Goal: Information Seeking & Learning: Learn about a topic

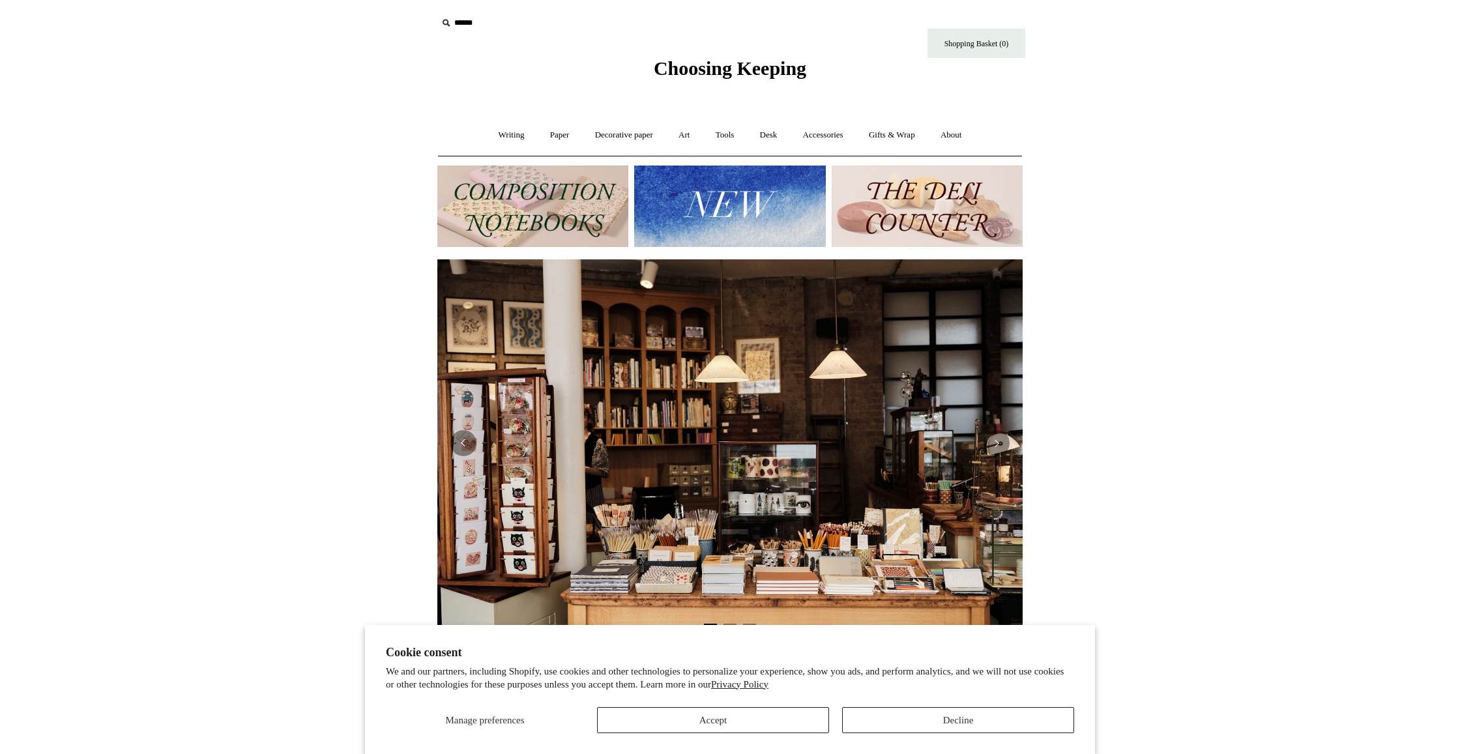
click at [750, 716] on button "Accept" at bounding box center [713, 720] width 232 height 26
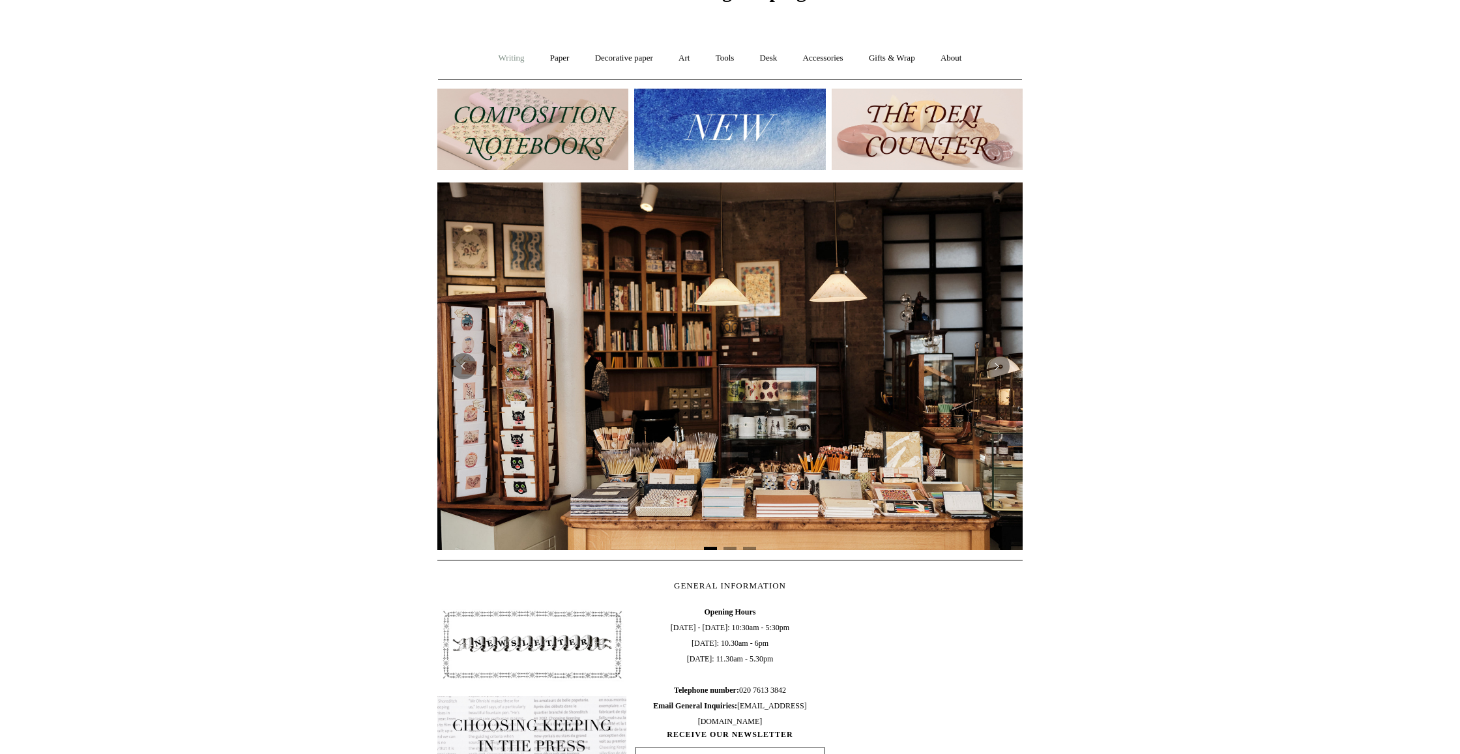
click at [510, 67] on link "Writing +" at bounding box center [512, 58] width 50 height 35
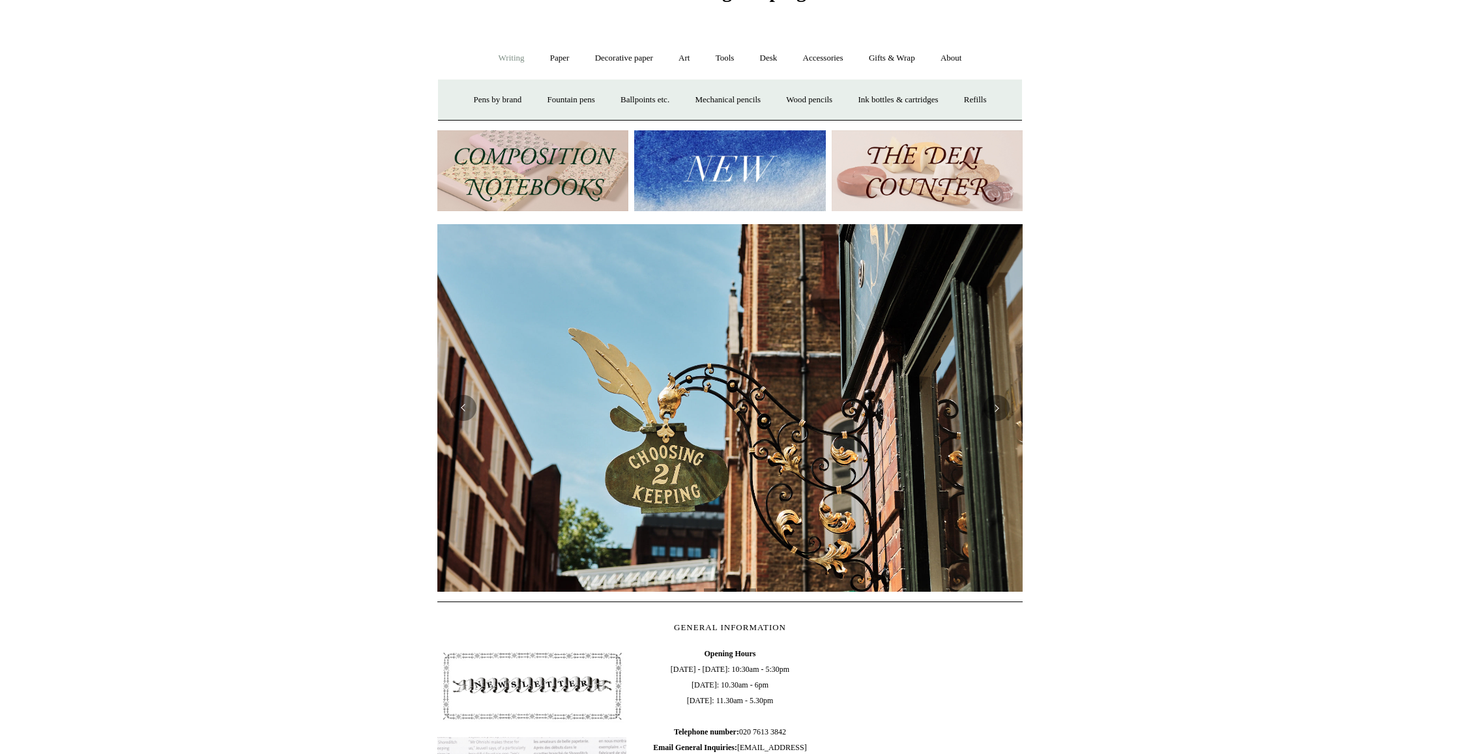
scroll to position [0, 585]
click at [643, 101] on link "Ballpoints etc. +" at bounding box center [645, 100] width 72 height 35
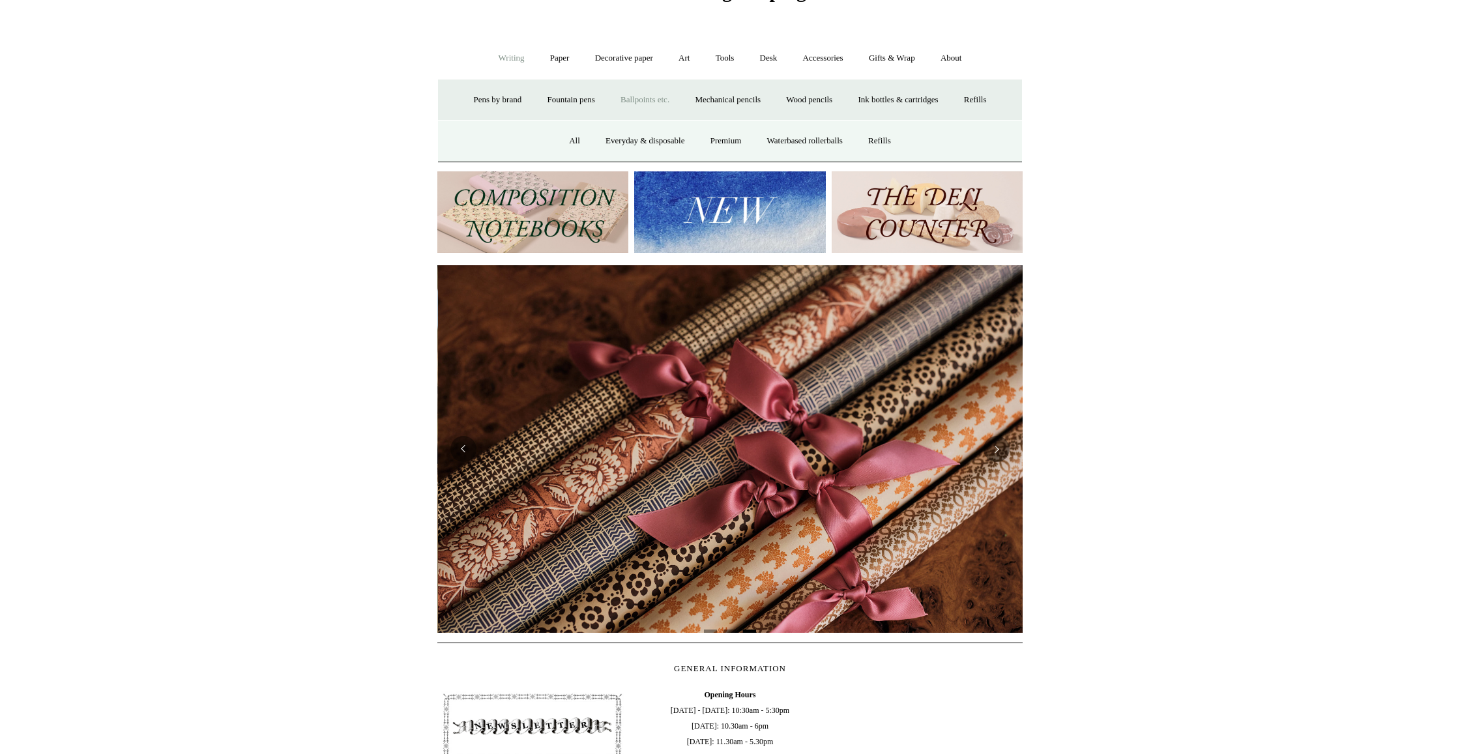
scroll to position [0, 1171]
click at [580, 142] on link "All" at bounding box center [574, 141] width 35 height 35
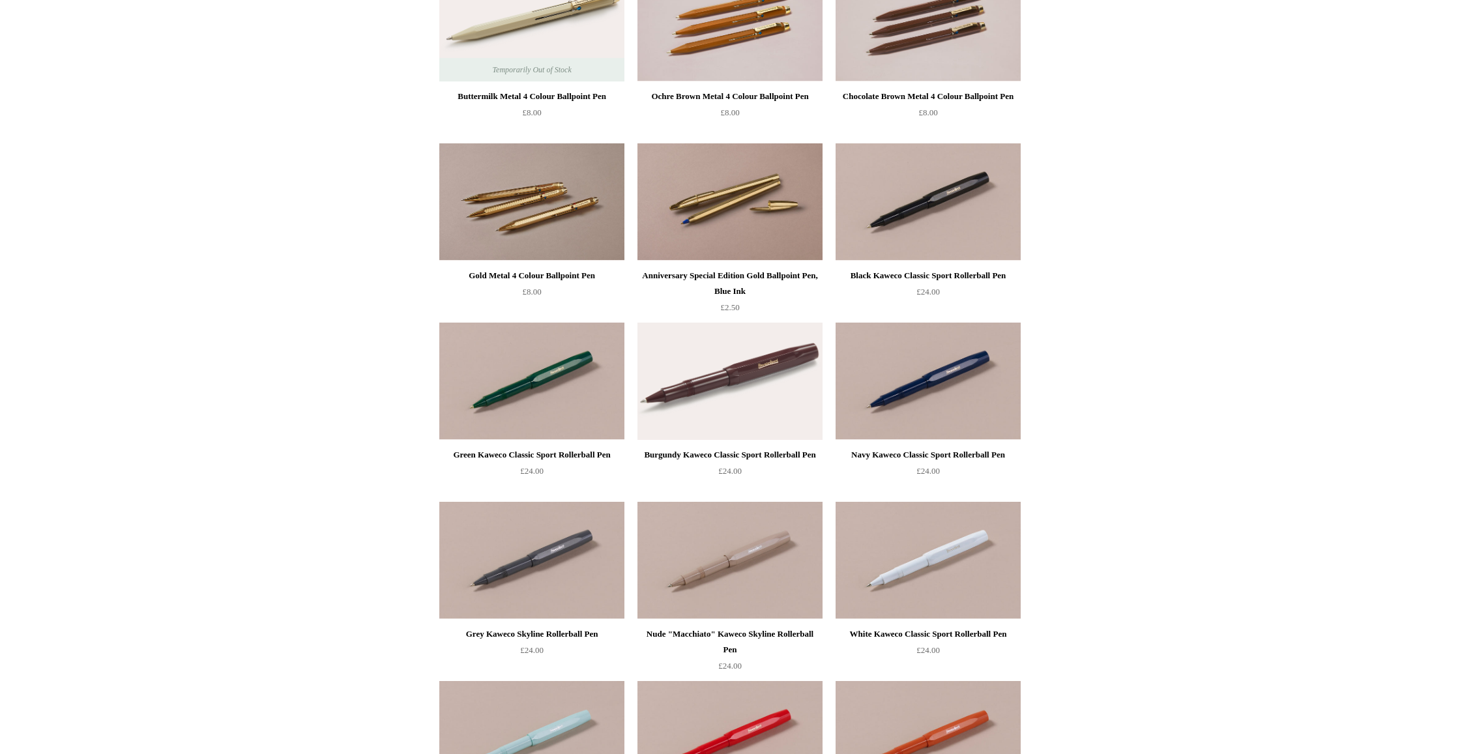
scroll to position [205, 0]
click at [490, 379] on img at bounding box center [531, 381] width 185 height 117
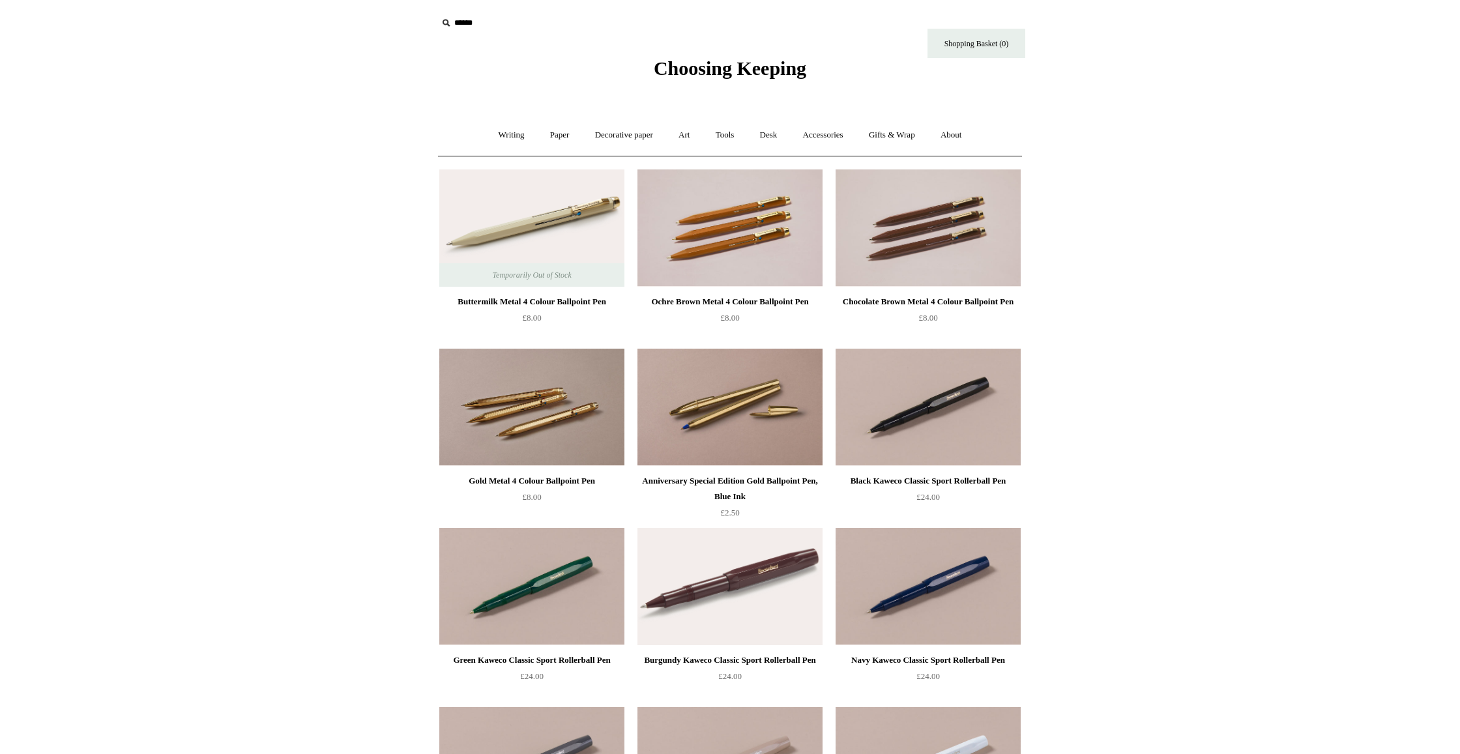
scroll to position [0, 0]
click at [732, 138] on link "Tools +" at bounding box center [725, 135] width 42 height 35
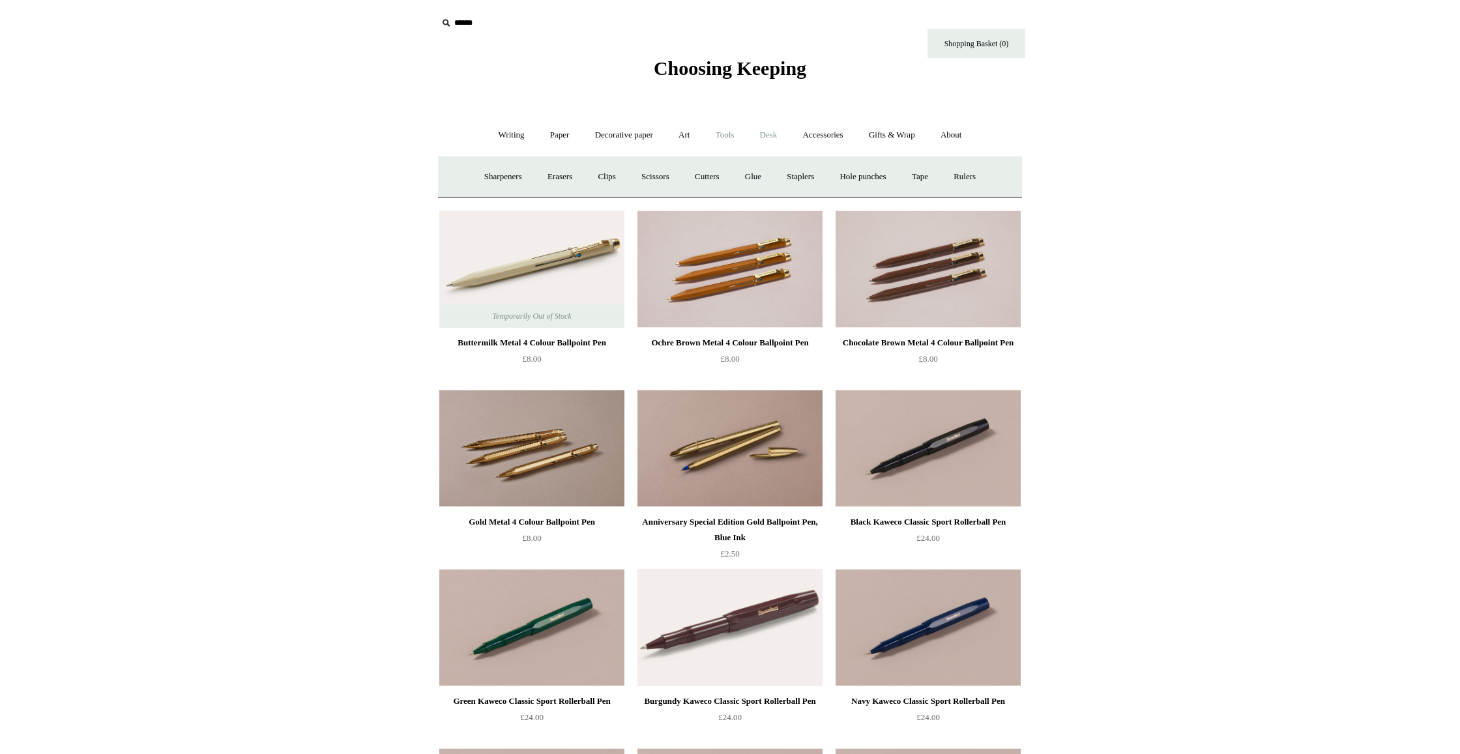
click at [769, 135] on link "Desk +" at bounding box center [768, 135] width 41 height 35
click at [765, 182] on link "Desk Accessories" at bounding box center [785, 177] width 83 height 35
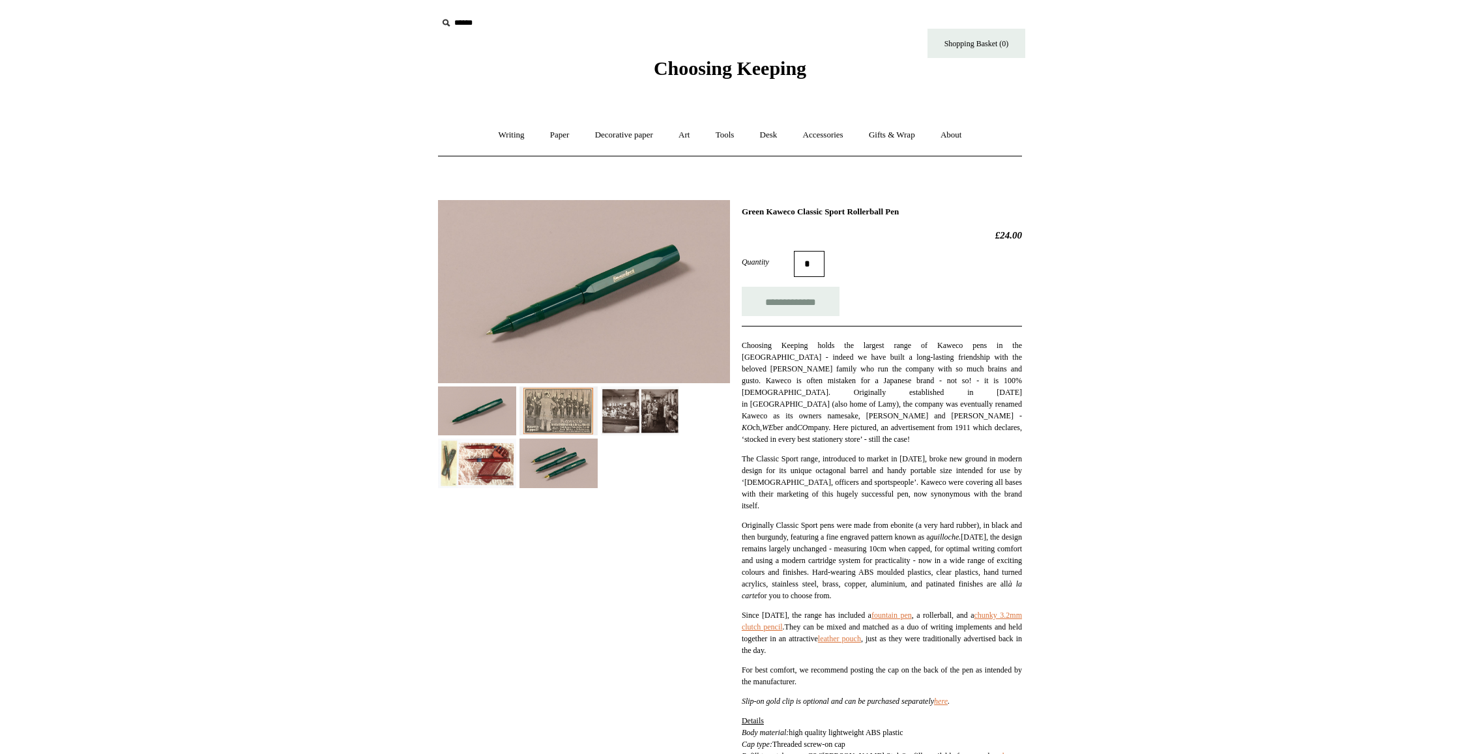
click at [548, 423] on img at bounding box center [559, 411] width 78 height 49
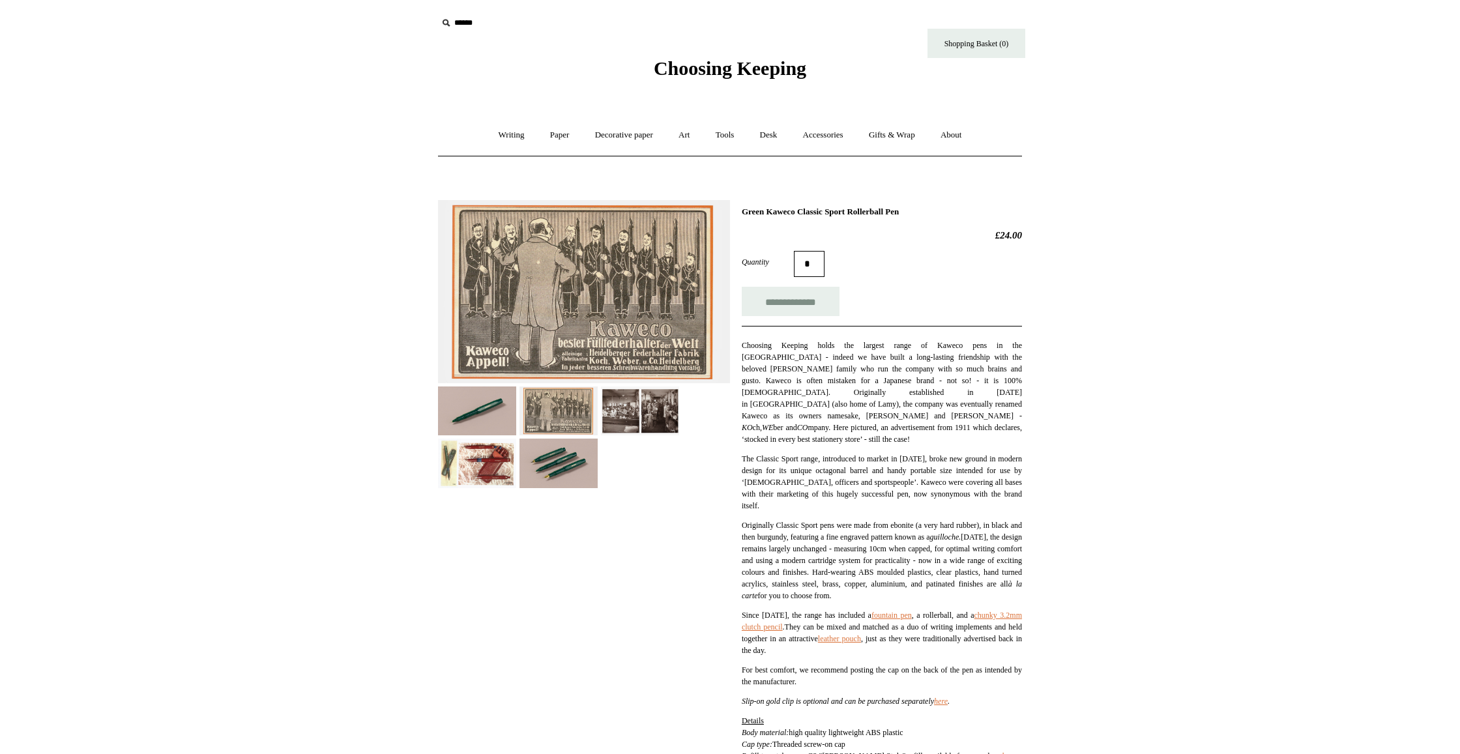
click at [553, 450] on img at bounding box center [559, 463] width 78 height 49
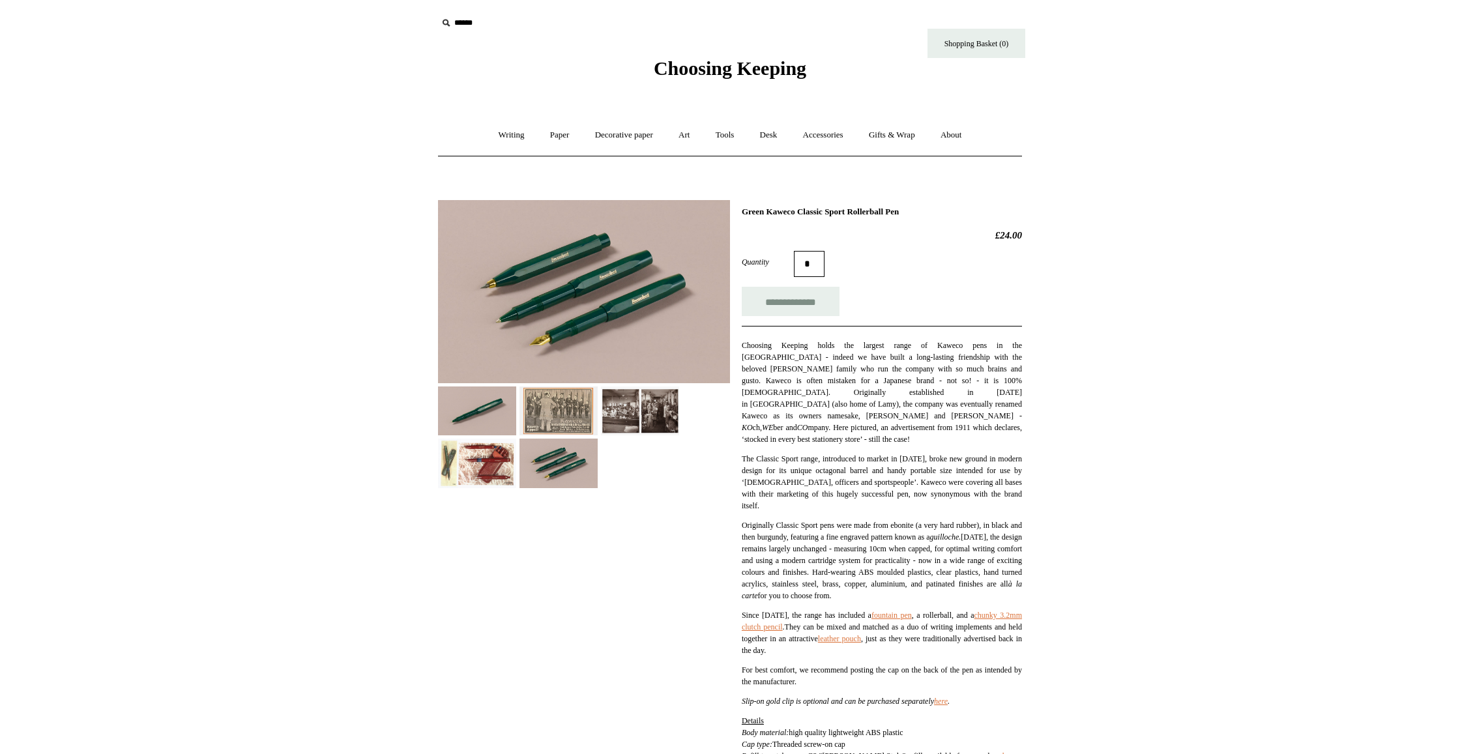
click at [490, 445] on img at bounding box center [477, 463] width 78 height 49
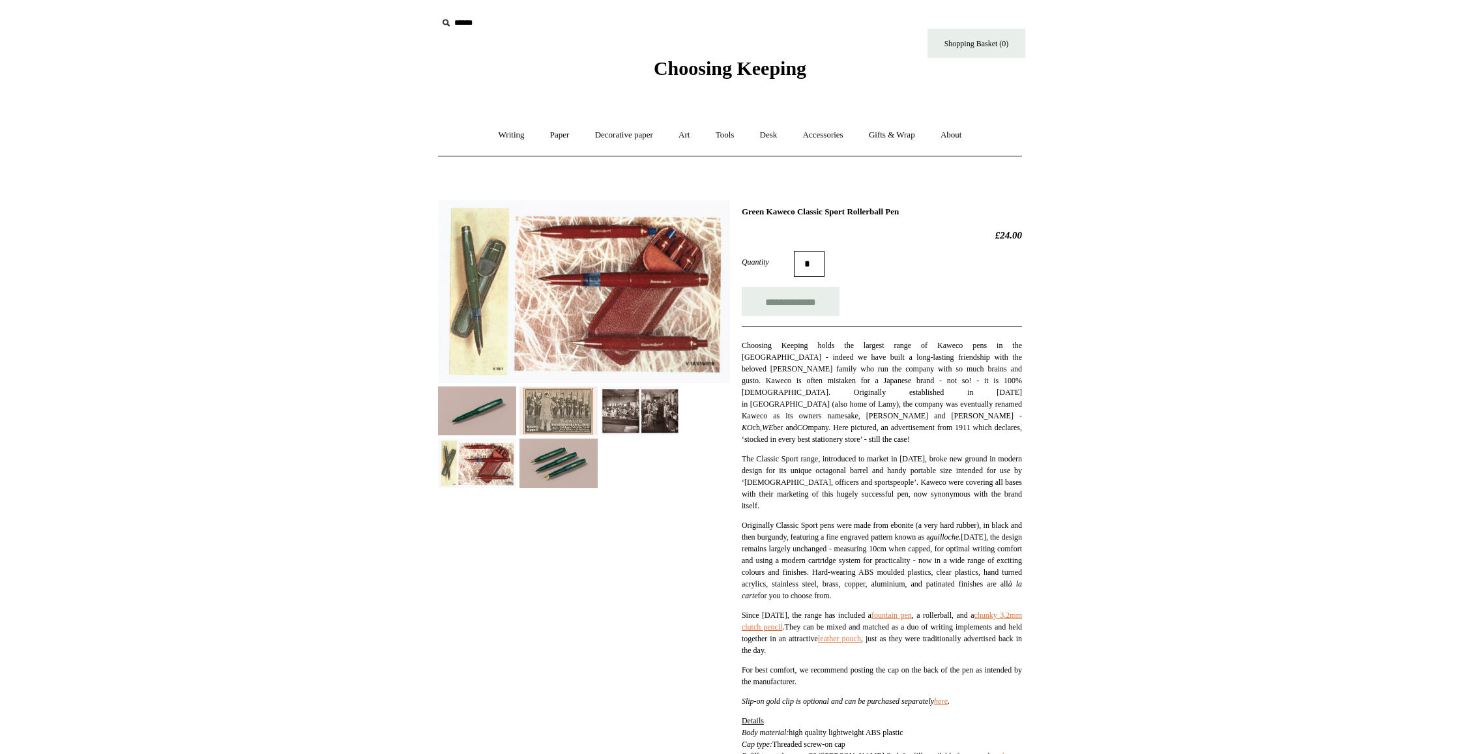
click at [635, 426] on img at bounding box center [640, 411] width 78 height 49
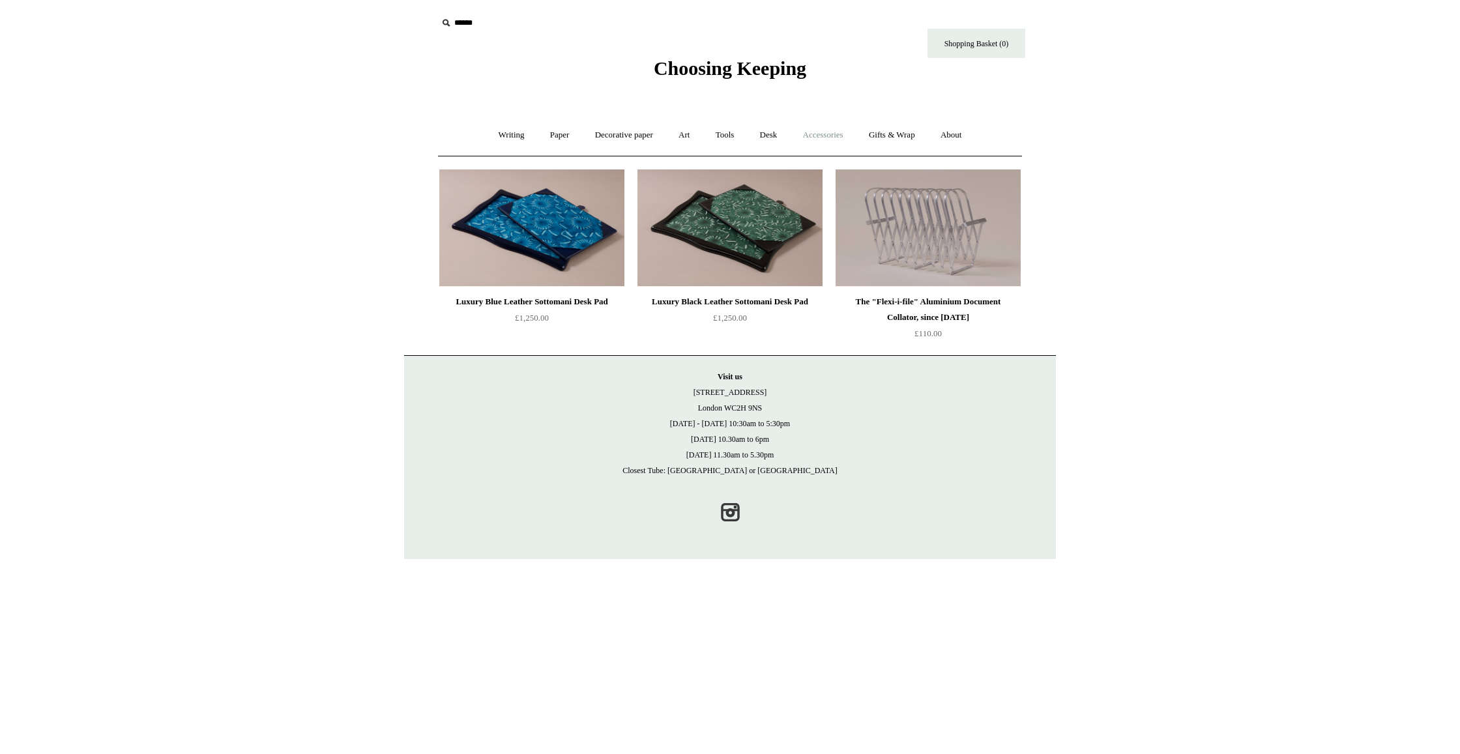
scroll to position [0, 1]
click at [830, 137] on link "Accessories +" at bounding box center [823, 135] width 64 height 35
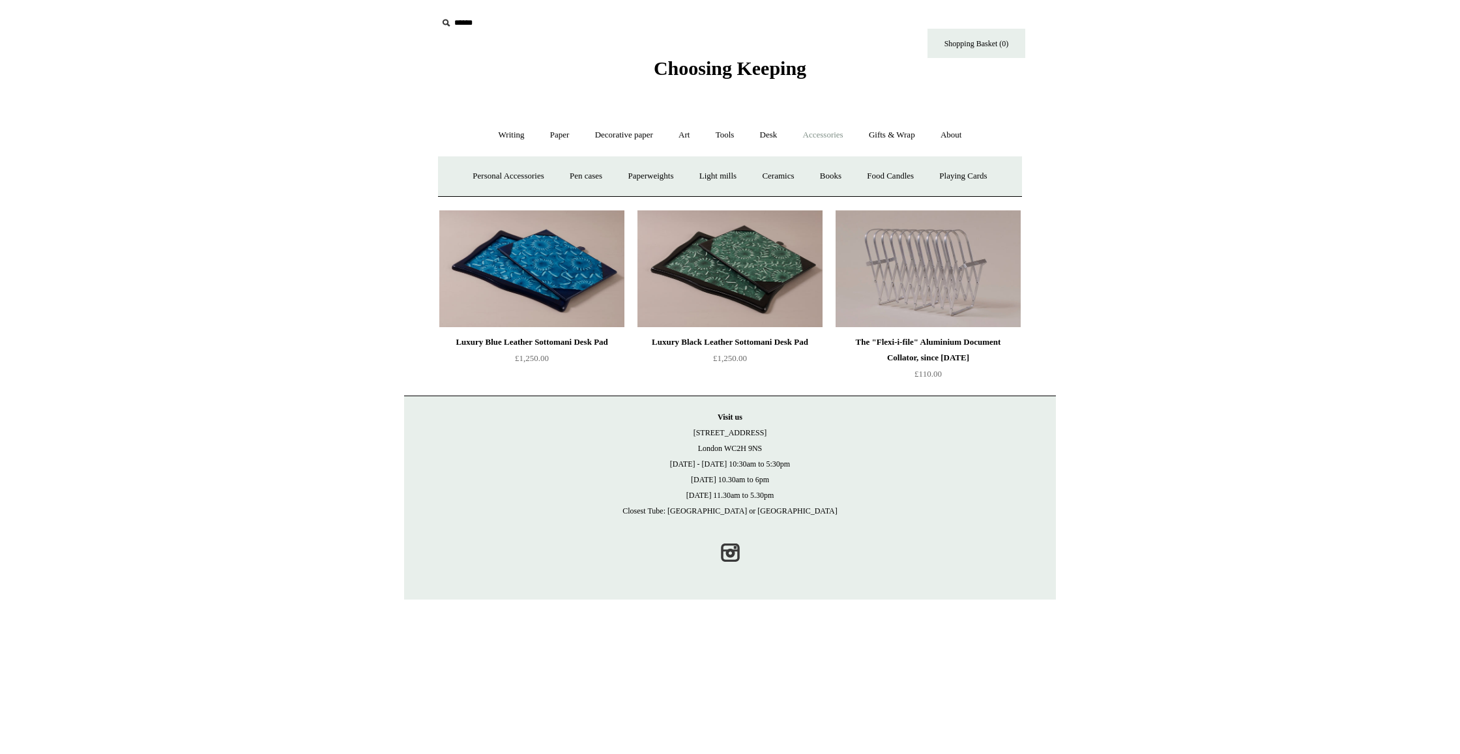
scroll to position [0, 0]
click at [975, 179] on link "Playing Cards" at bounding box center [963, 177] width 71 height 35
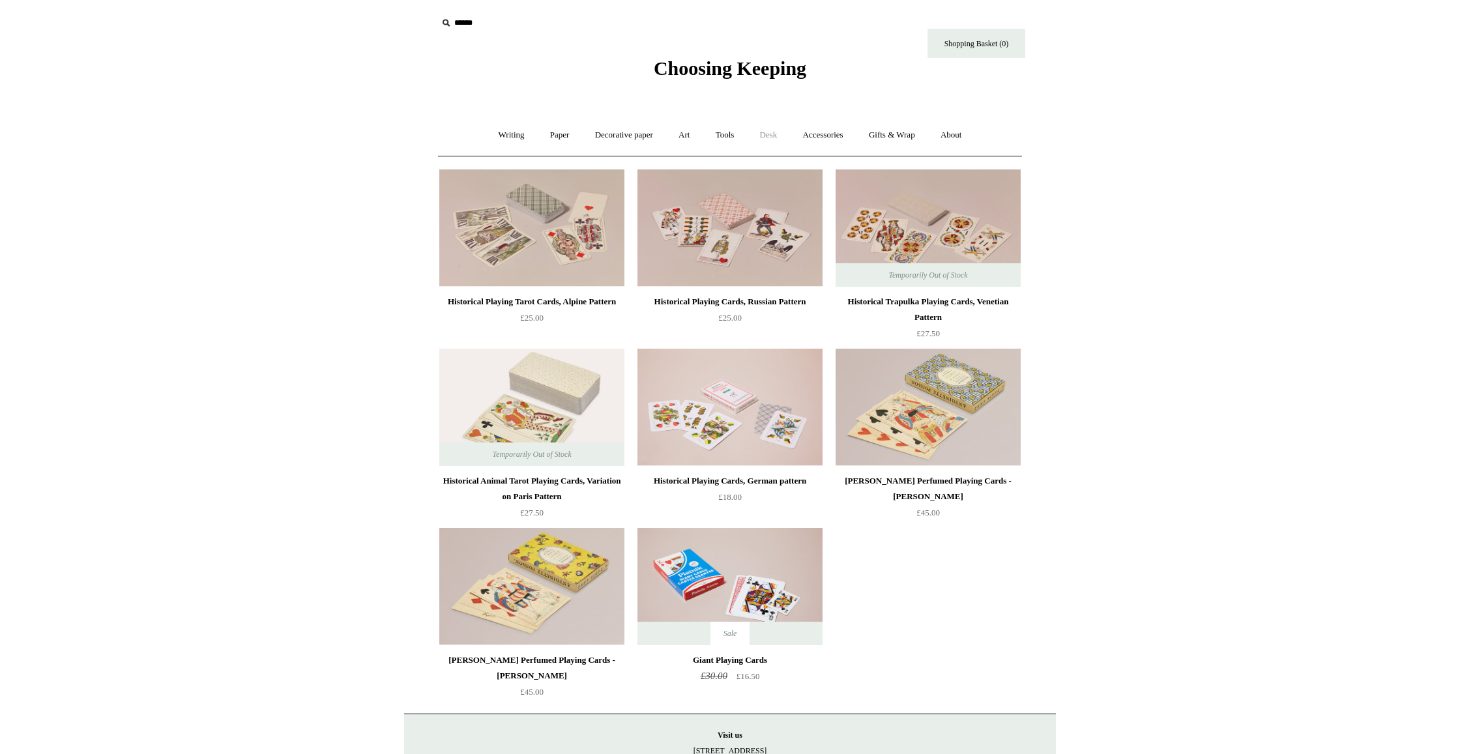
click at [765, 137] on link "Desk +" at bounding box center [768, 135] width 41 height 35
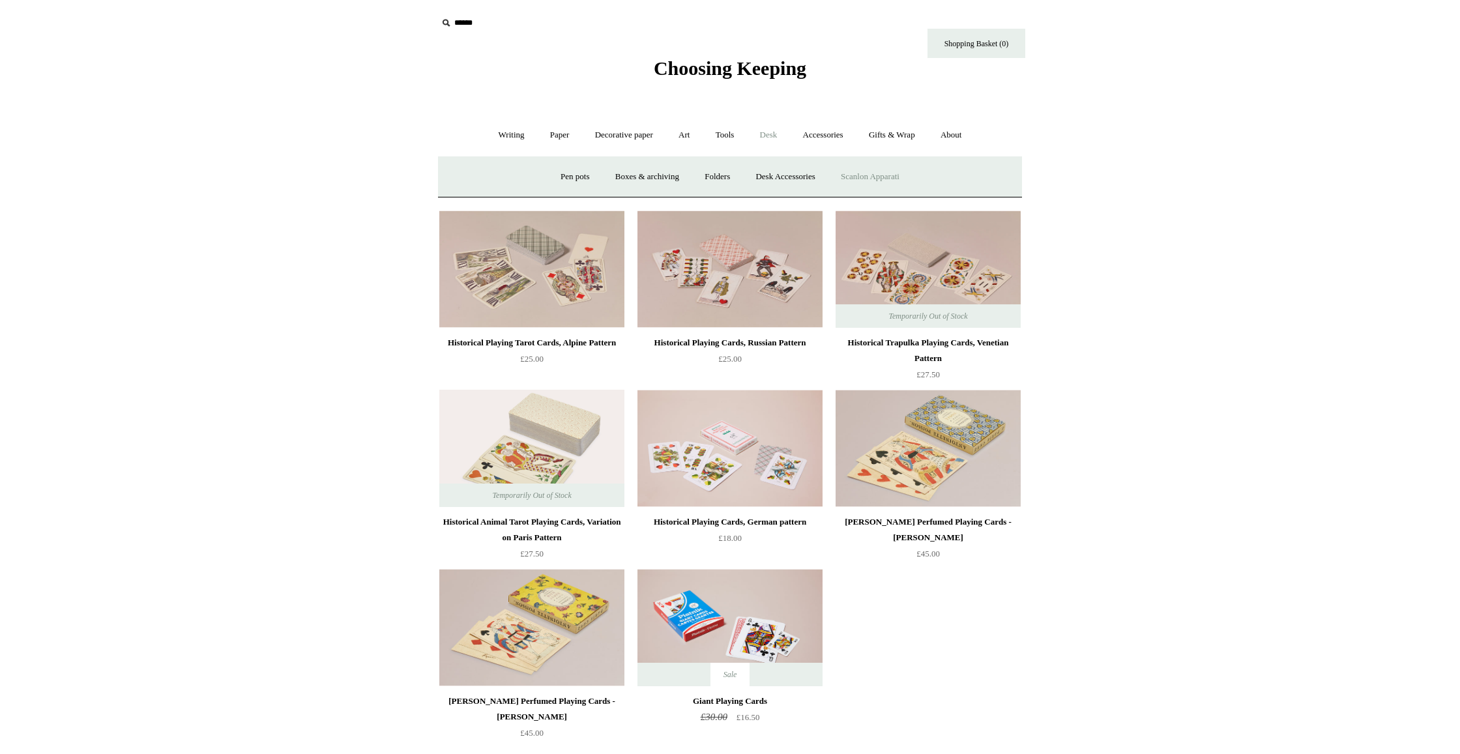
click at [861, 177] on link "Scanlon Apparati" at bounding box center [870, 177] width 82 height 35
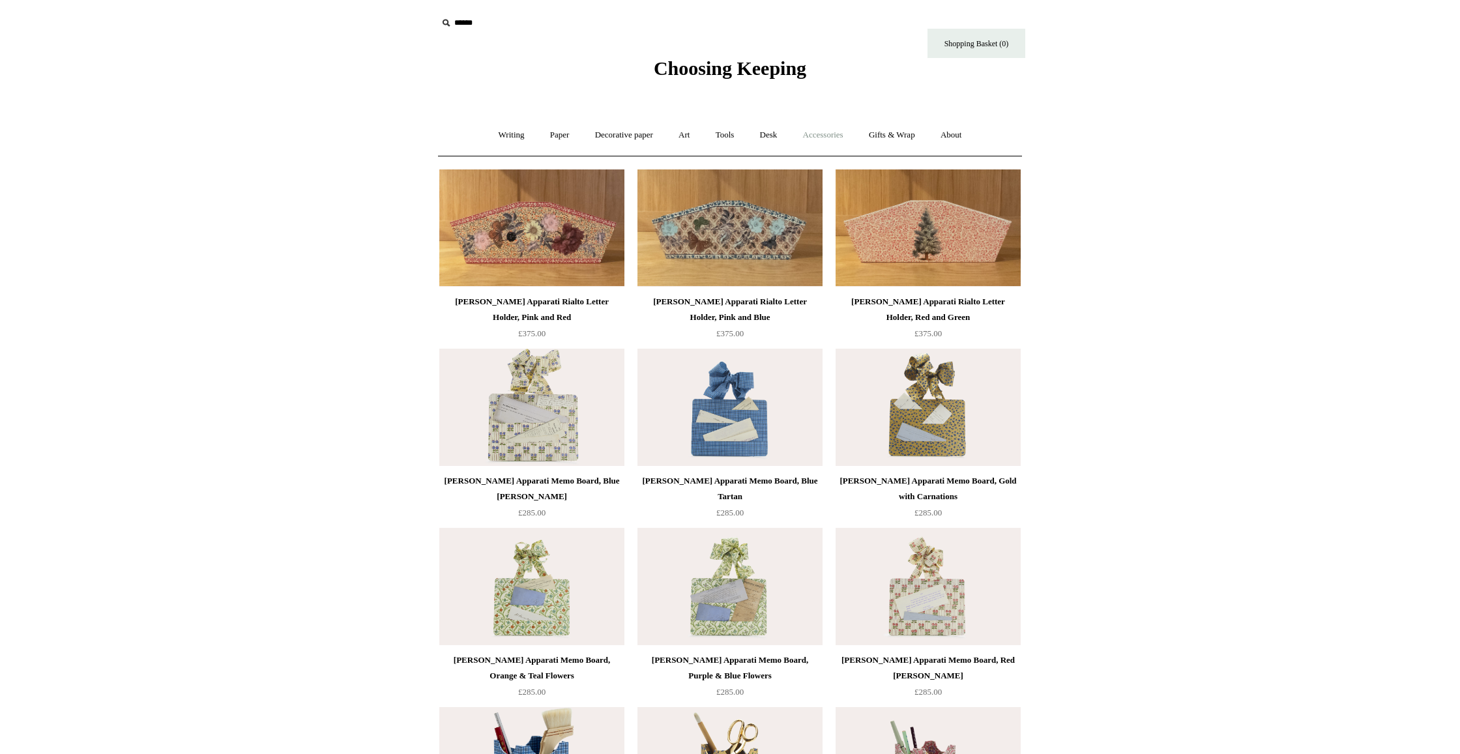
click at [824, 133] on link "Accessories +" at bounding box center [823, 135] width 64 height 35
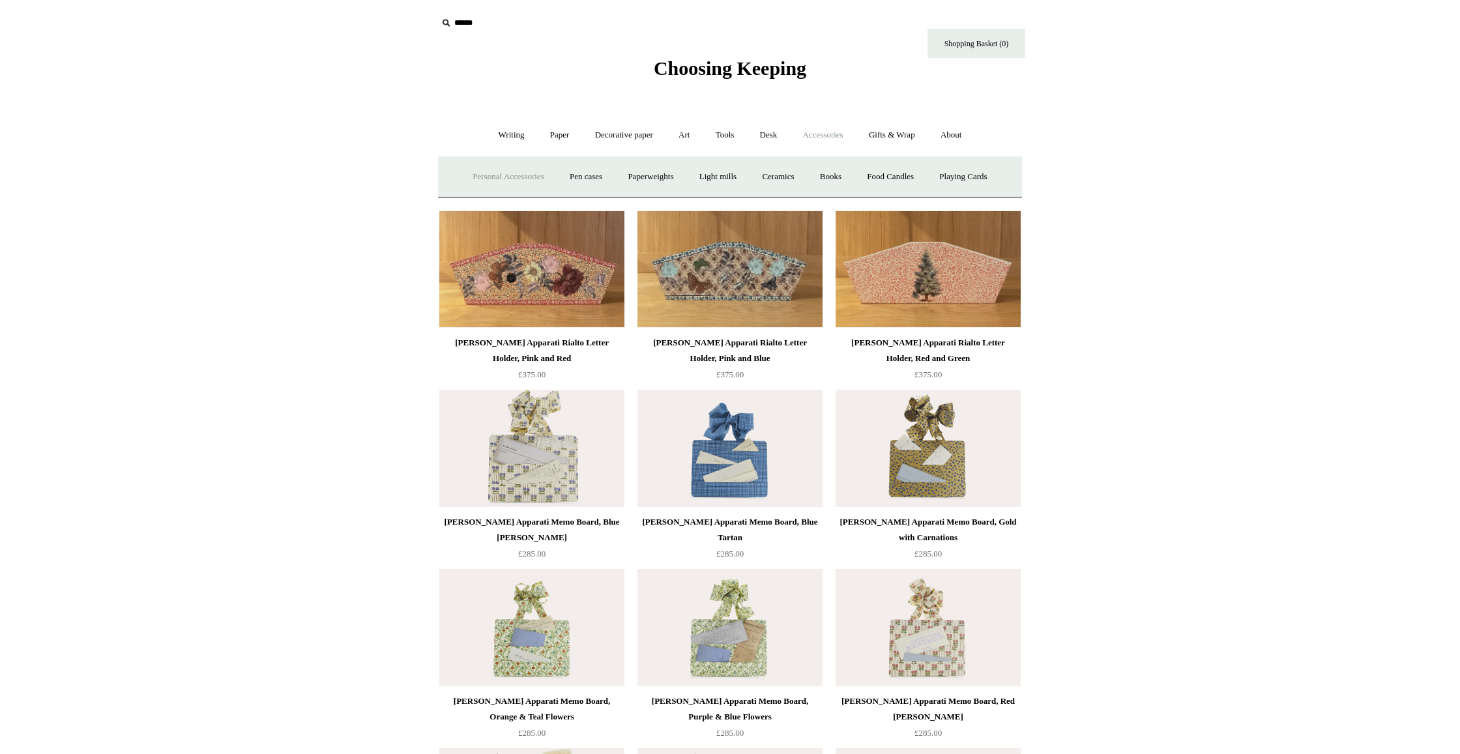
click at [516, 172] on link "Personal Accessories +" at bounding box center [508, 177] width 95 height 35
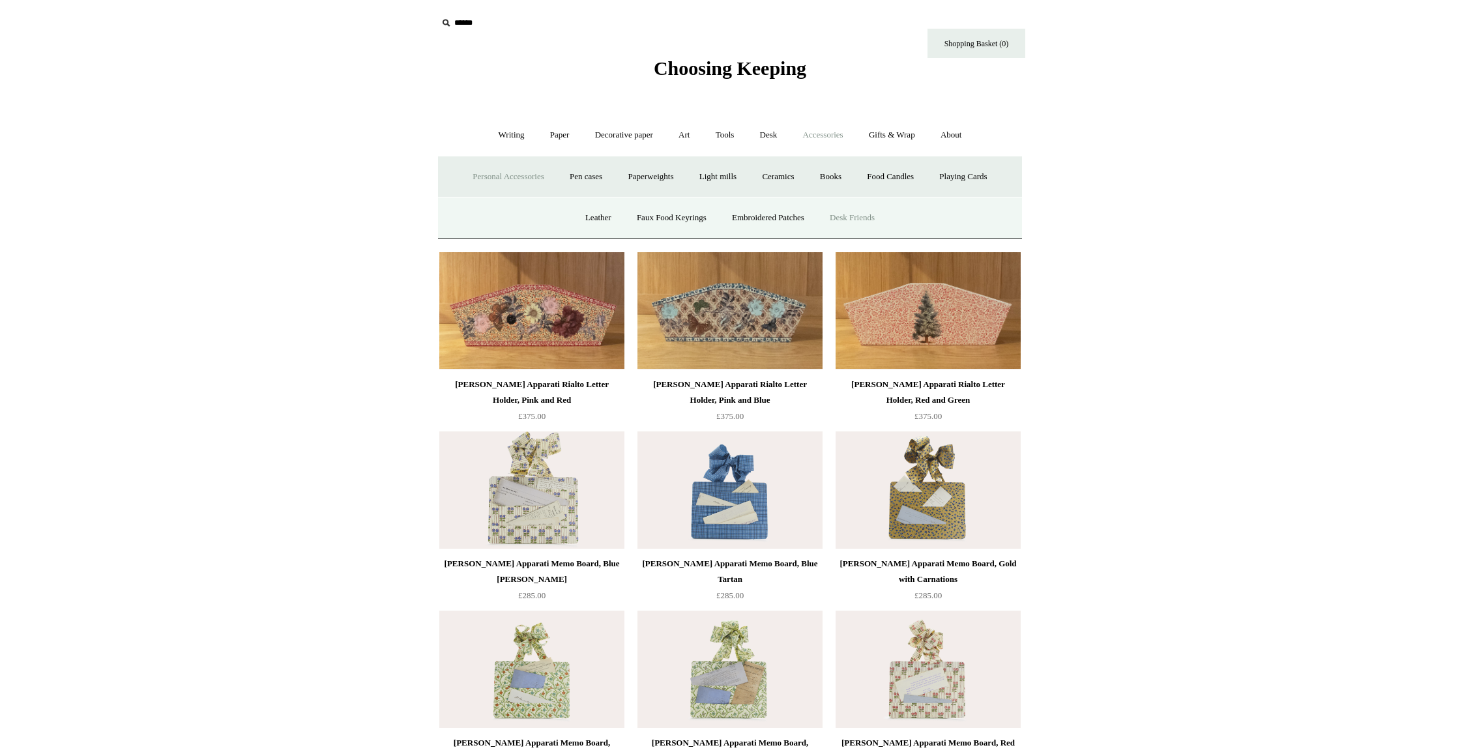
click at [855, 223] on link "Desk Friends" at bounding box center [852, 218] width 68 height 35
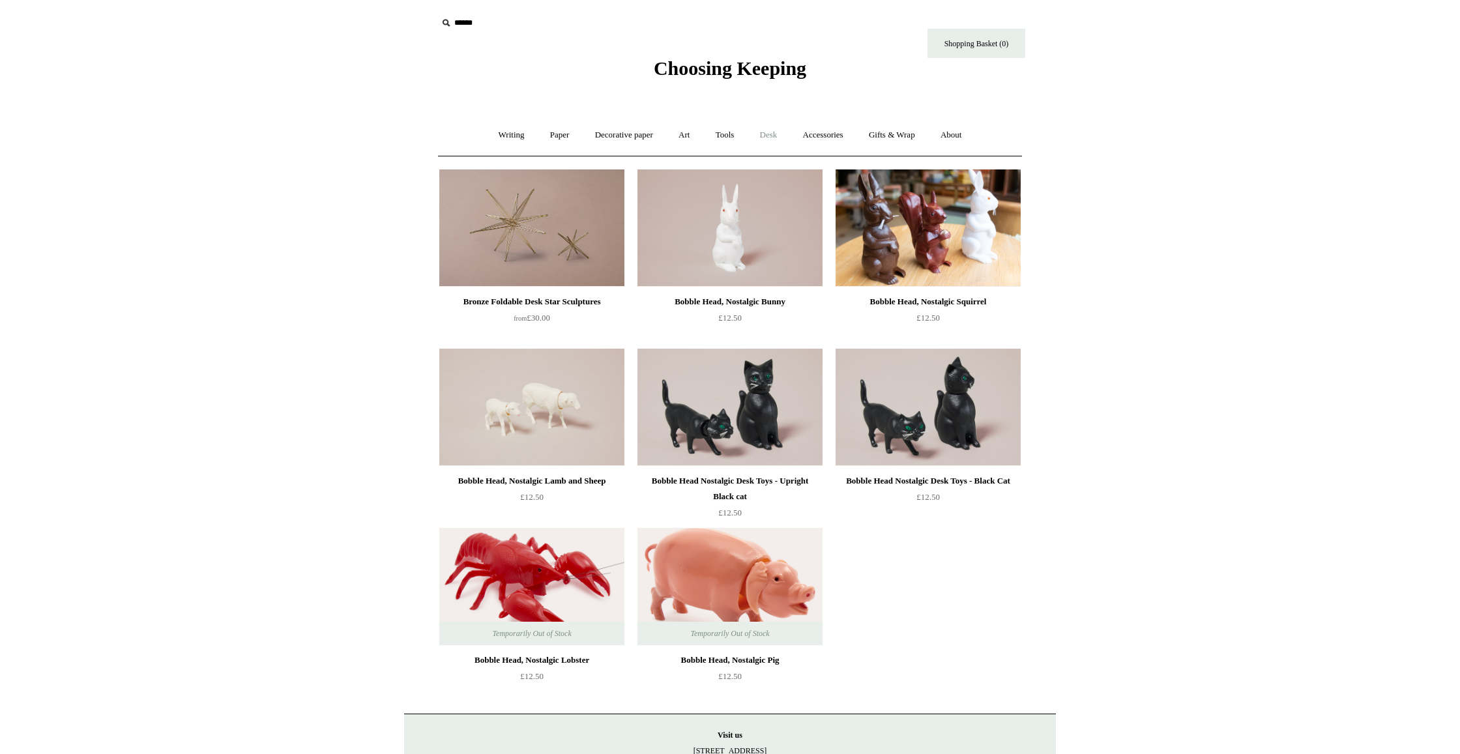
click at [781, 136] on link "Desk +" at bounding box center [768, 135] width 41 height 35
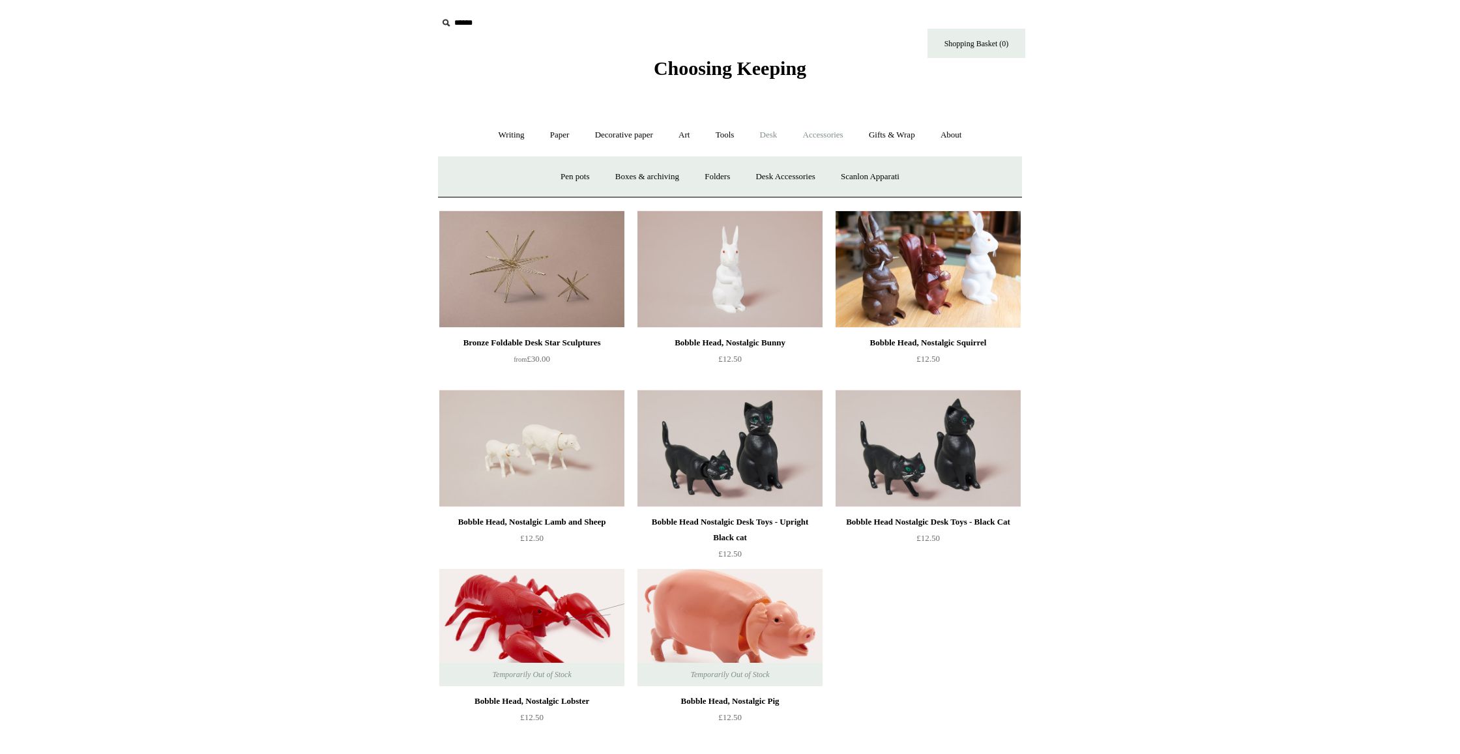
click at [824, 141] on link "Accessories +" at bounding box center [823, 135] width 64 height 35
click at [896, 175] on link "Food Candles" at bounding box center [890, 177] width 70 height 35
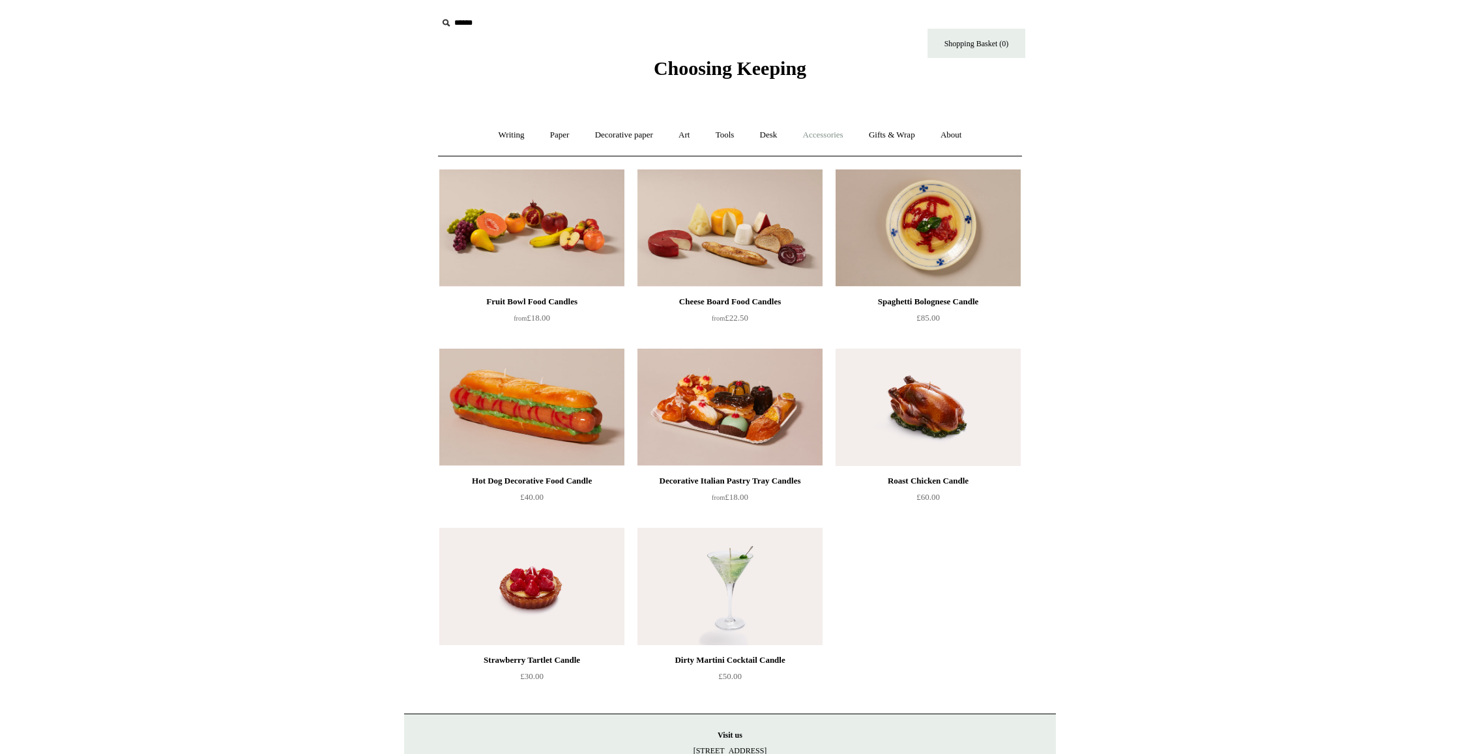
click at [822, 130] on link "Accessories +" at bounding box center [823, 135] width 64 height 35
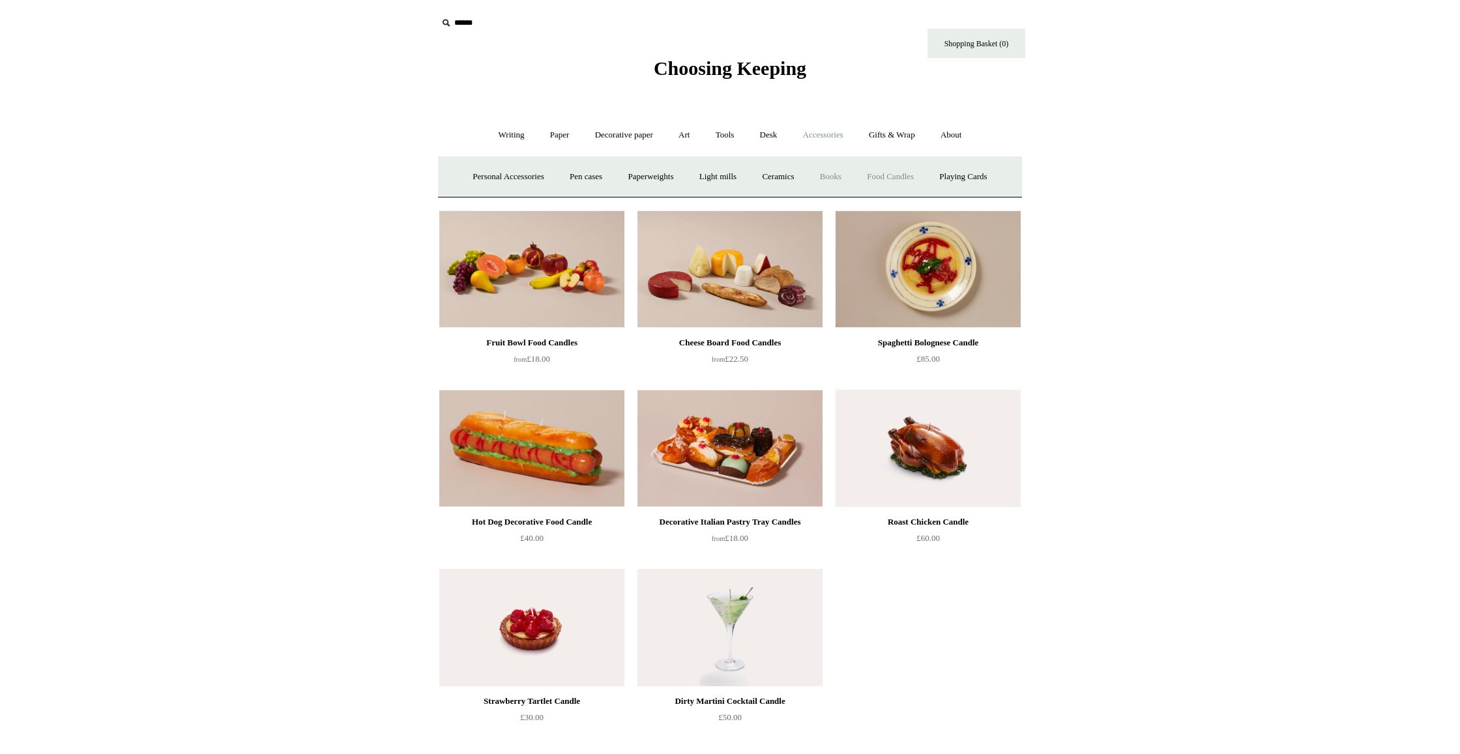
click at [832, 171] on link "Books" at bounding box center [830, 177] width 45 height 35
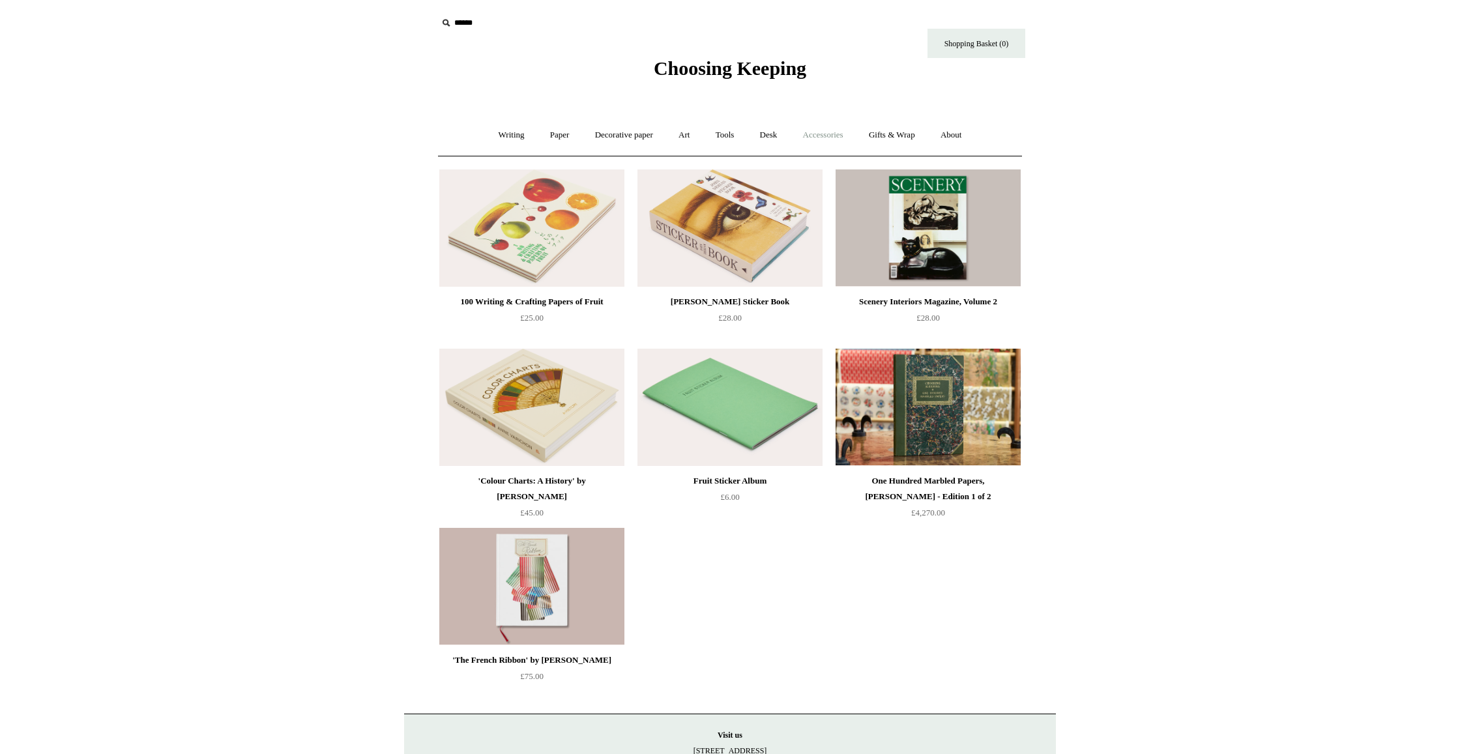
click at [820, 148] on link "Accessories +" at bounding box center [823, 135] width 64 height 35
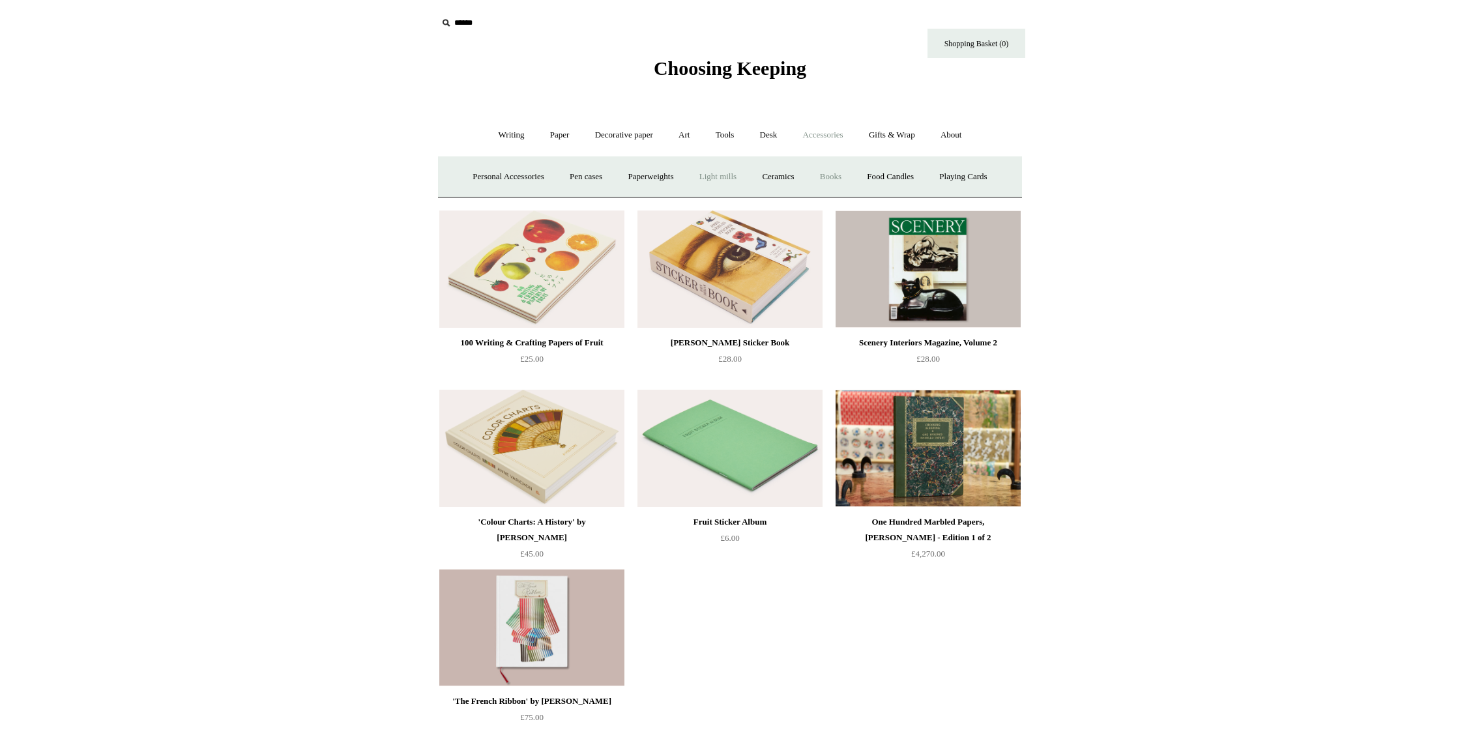
click at [722, 174] on link "Light mills" at bounding box center [718, 177] width 61 height 35
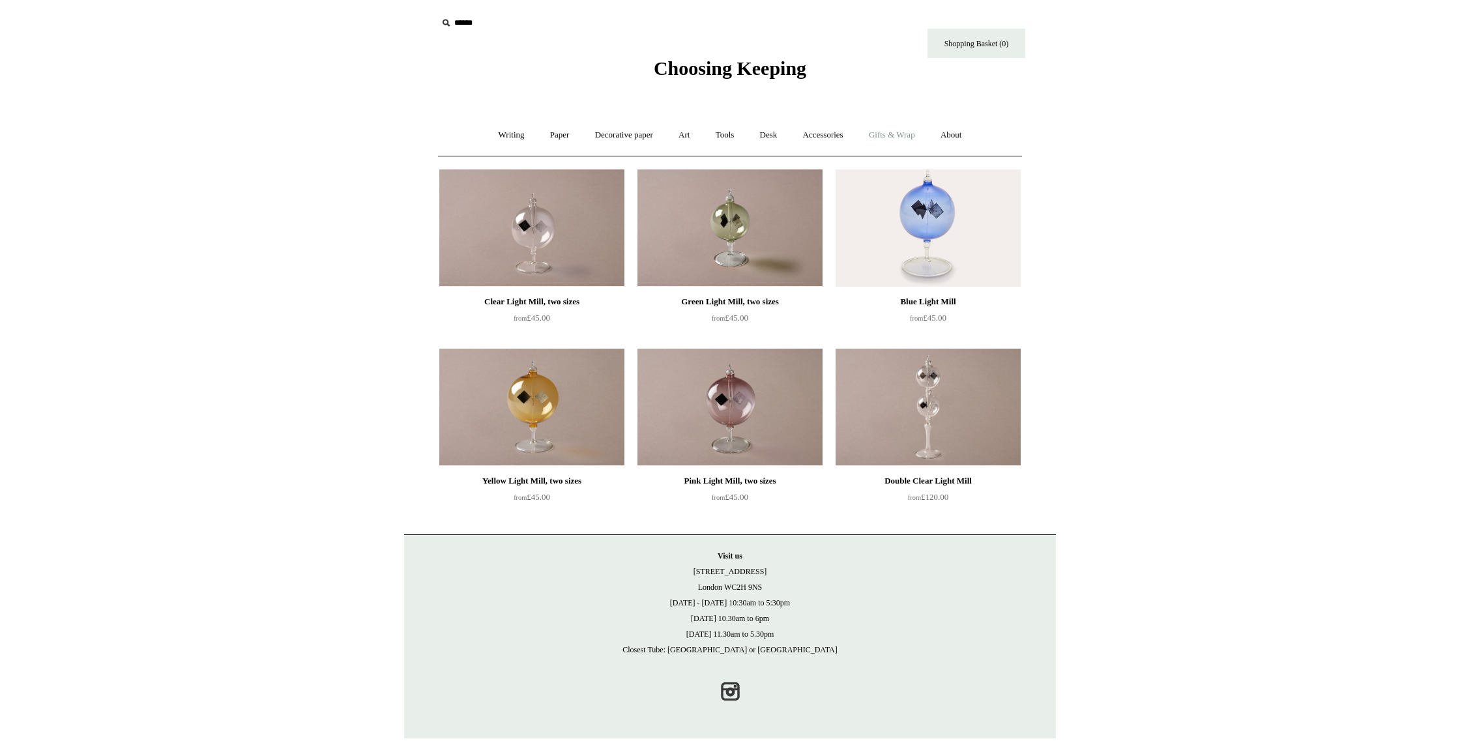
click at [895, 145] on link "Gifts & Wrap +" at bounding box center [892, 135] width 70 height 35
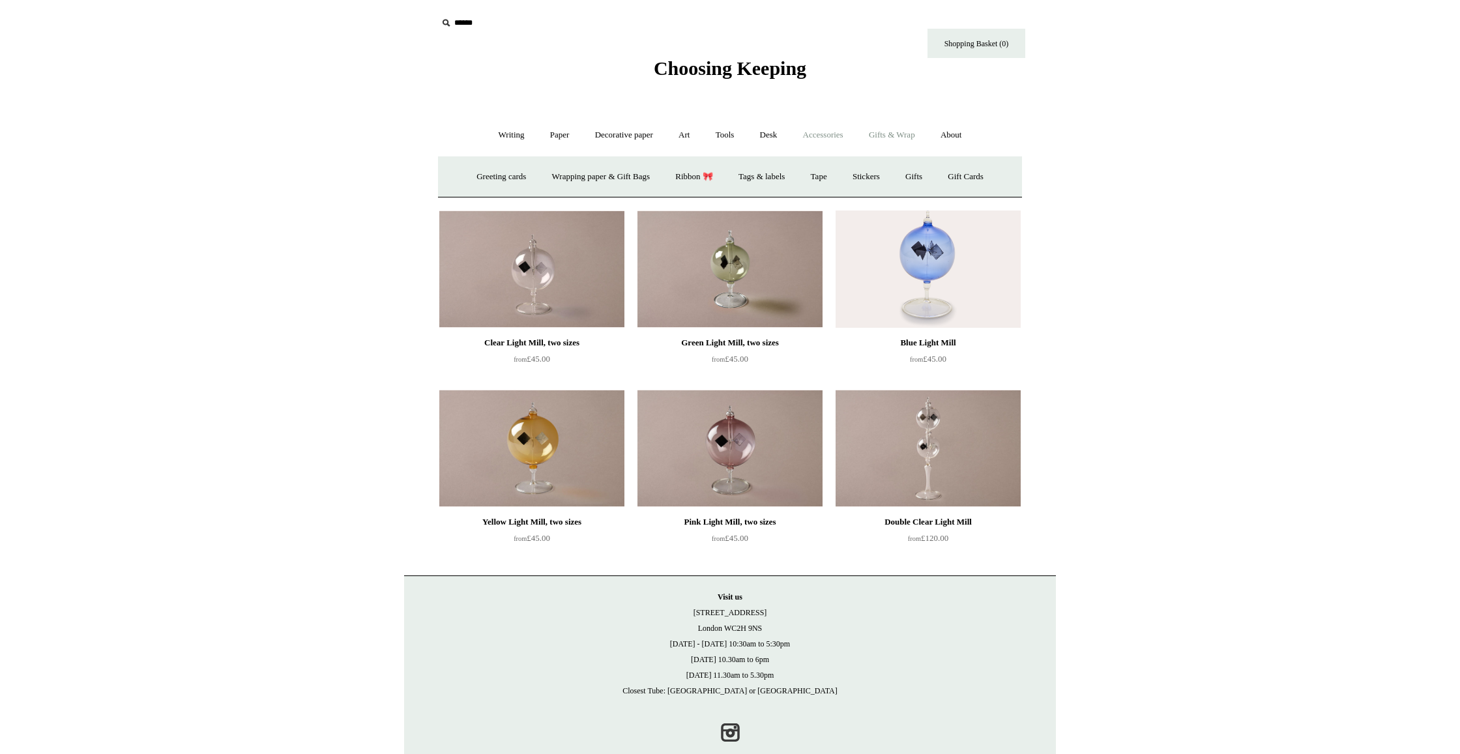
click at [814, 139] on link "Accessories +" at bounding box center [823, 135] width 64 height 35
click at [645, 176] on link "Paperweights +" at bounding box center [650, 177] width 69 height 35
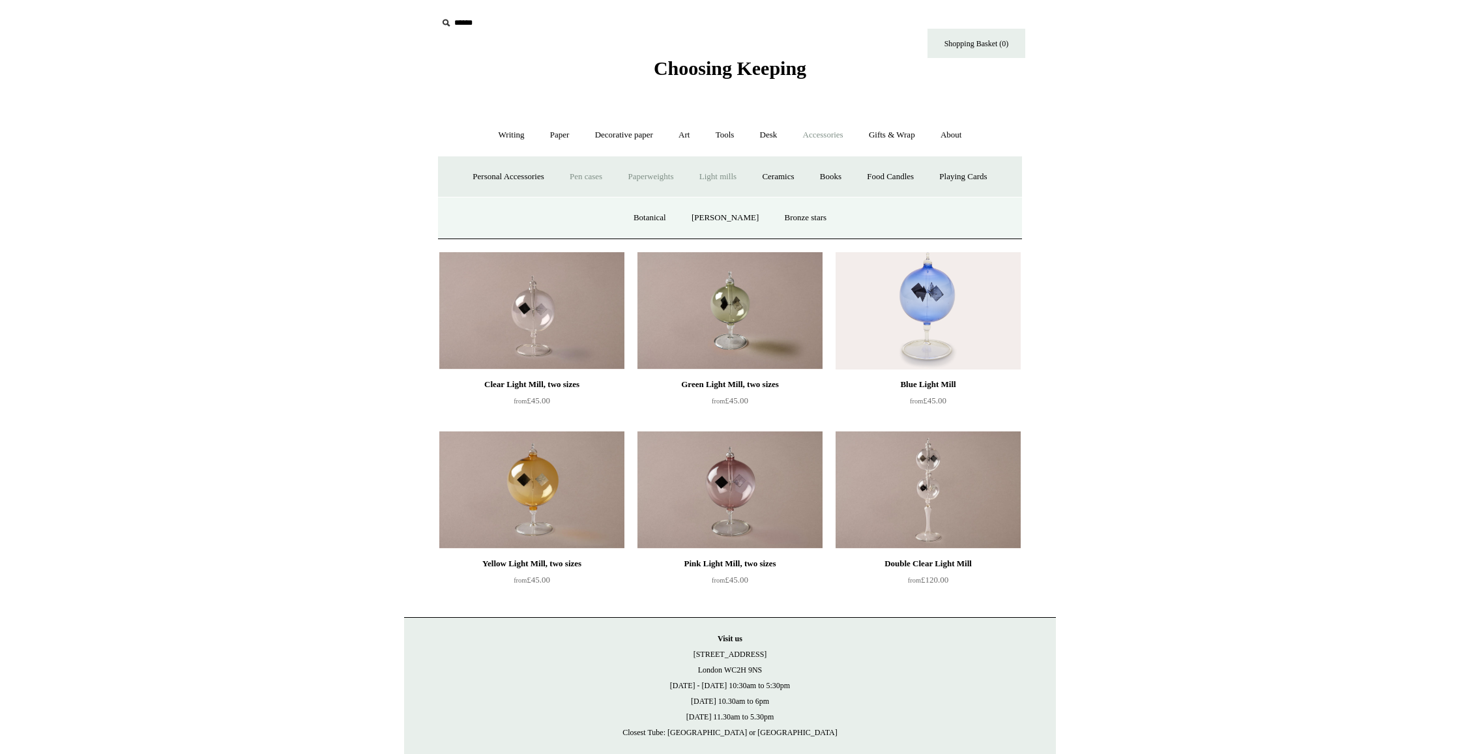
click at [597, 175] on link "Pen cases" at bounding box center [586, 177] width 56 height 35
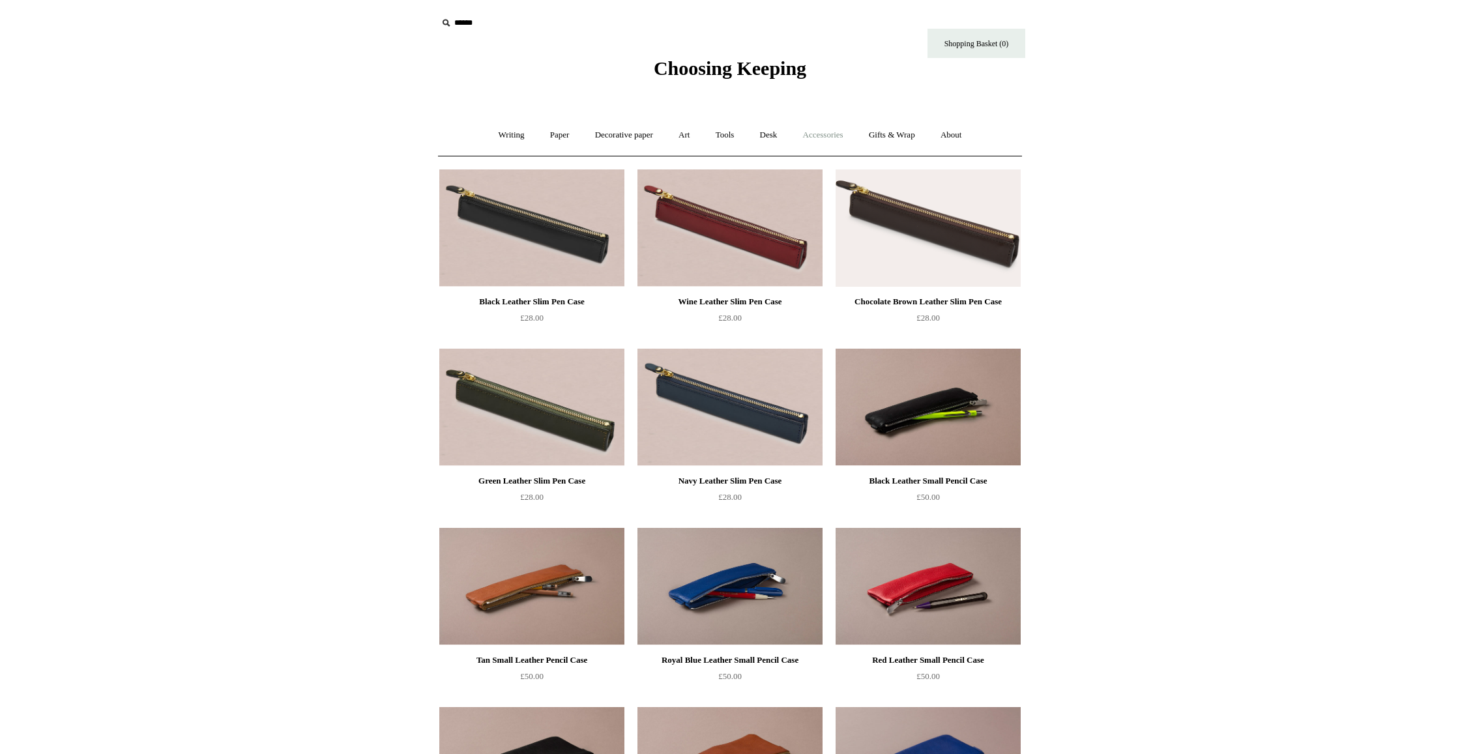
click at [843, 135] on link "Accessories +" at bounding box center [823, 135] width 64 height 35
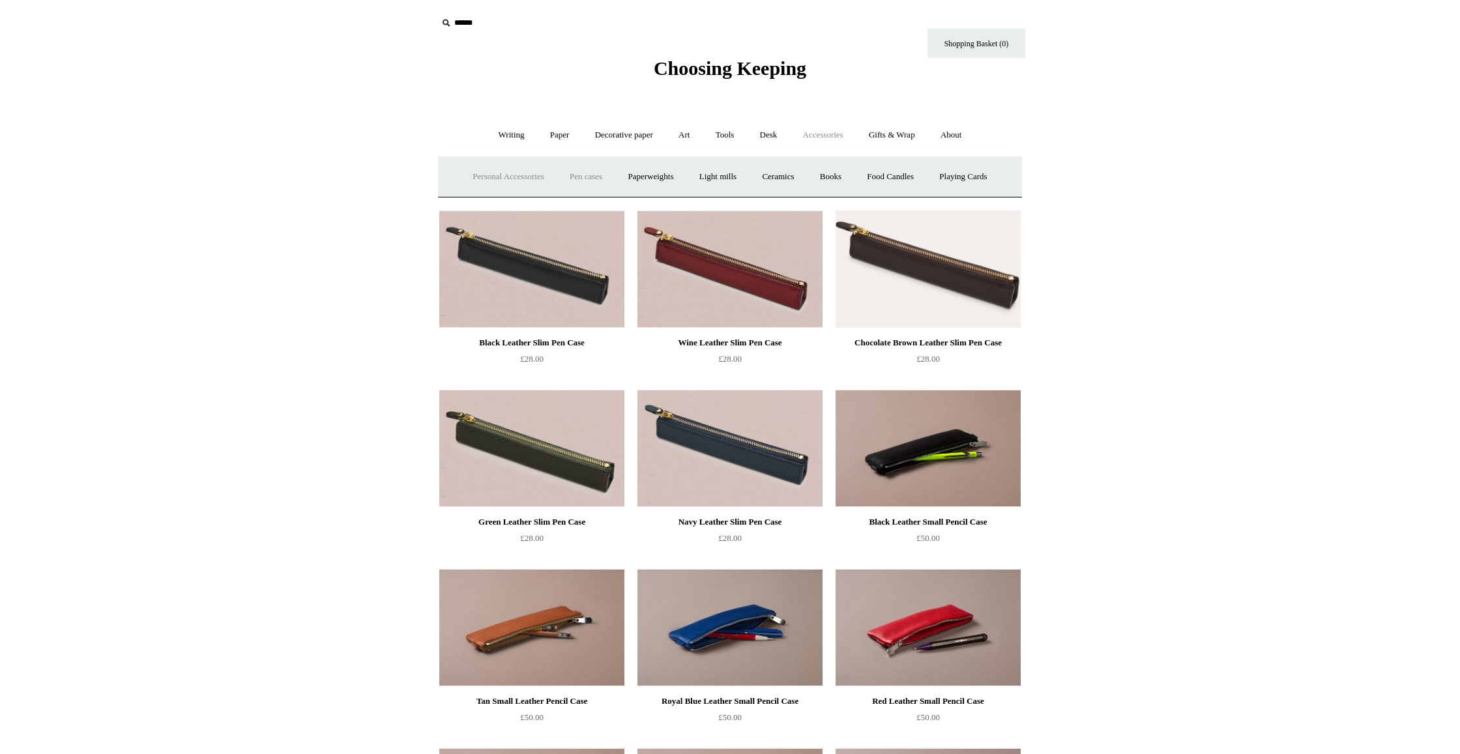
click at [510, 180] on link "Personal Accessories +" at bounding box center [508, 177] width 95 height 35
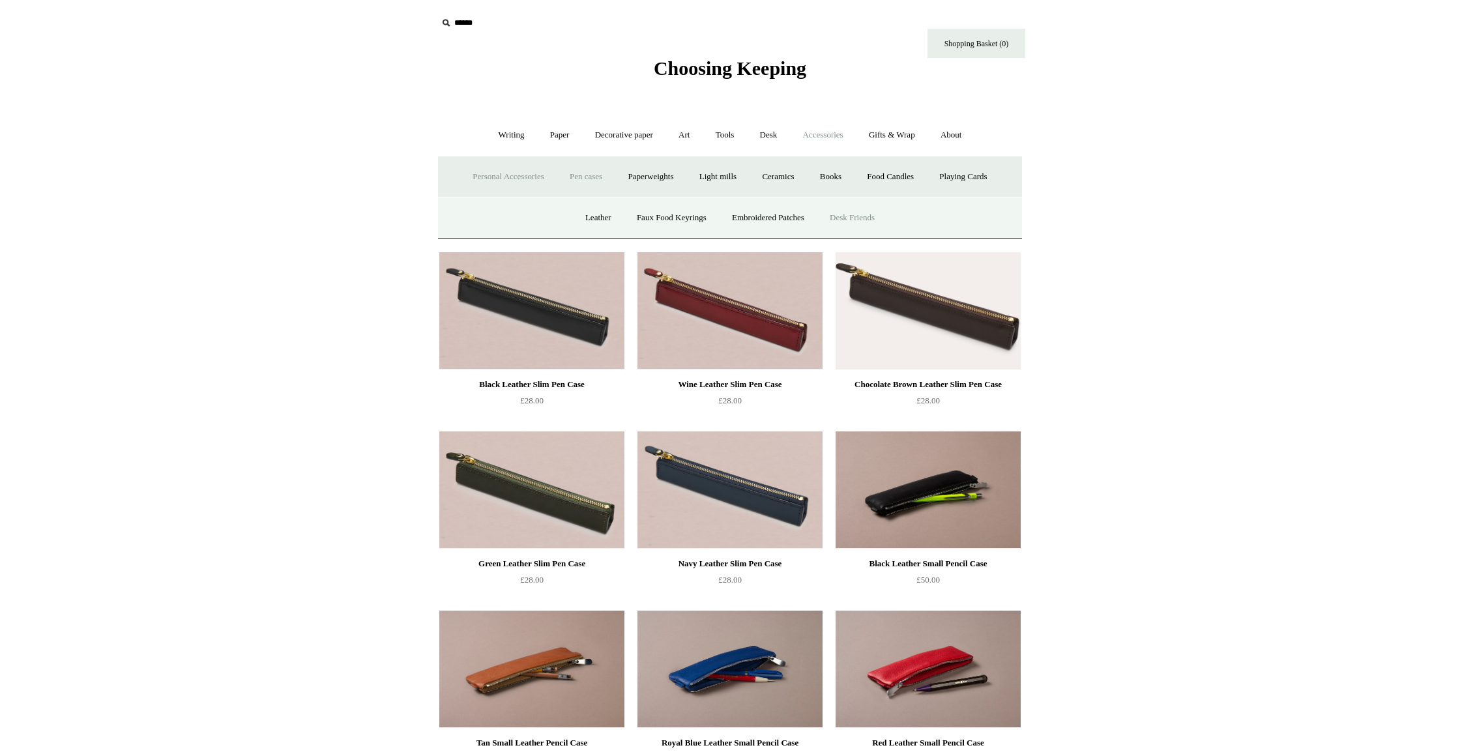
click at [851, 211] on link "Desk Friends" at bounding box center [852, 218] width 68 height 35
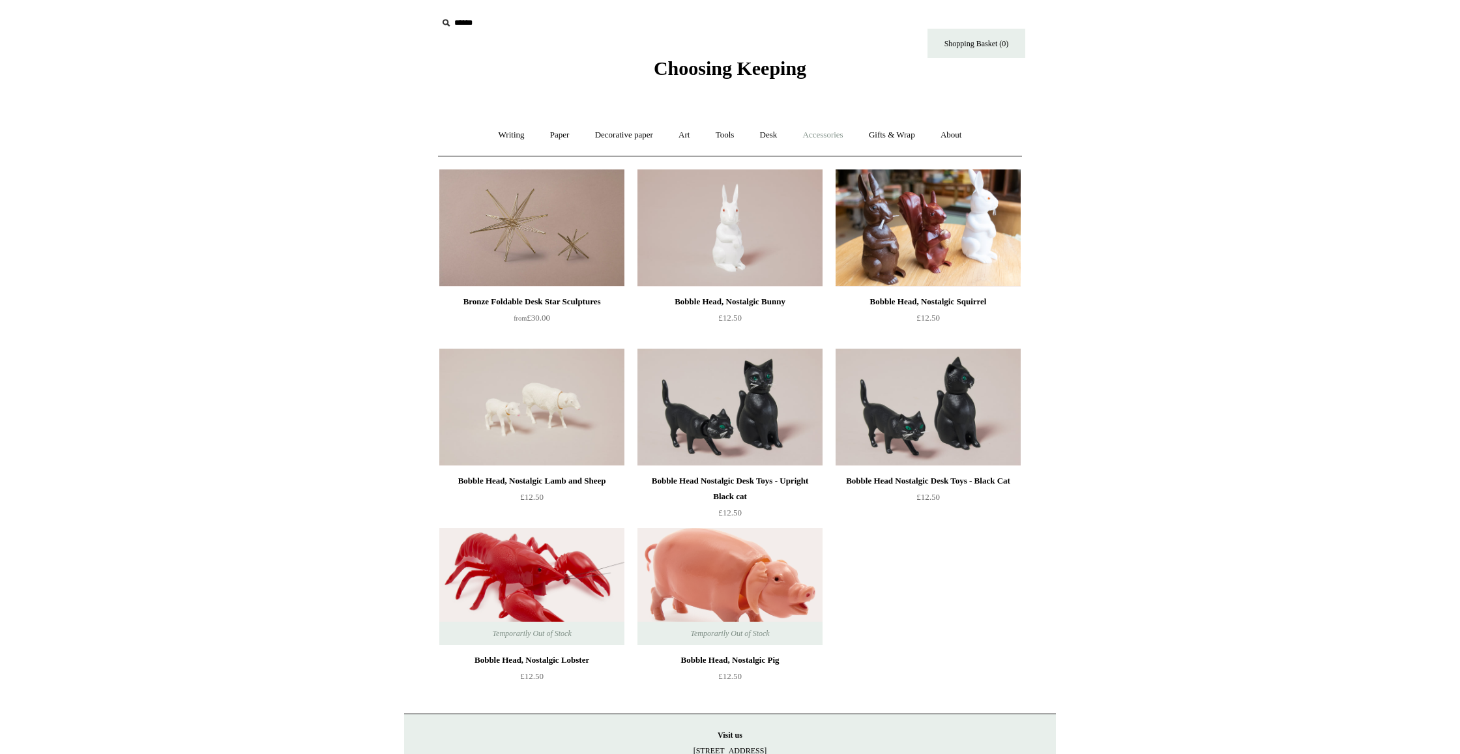
click at [821, 140] on link "Accessories +" at bounding box center [823, 135] width 64 height 35
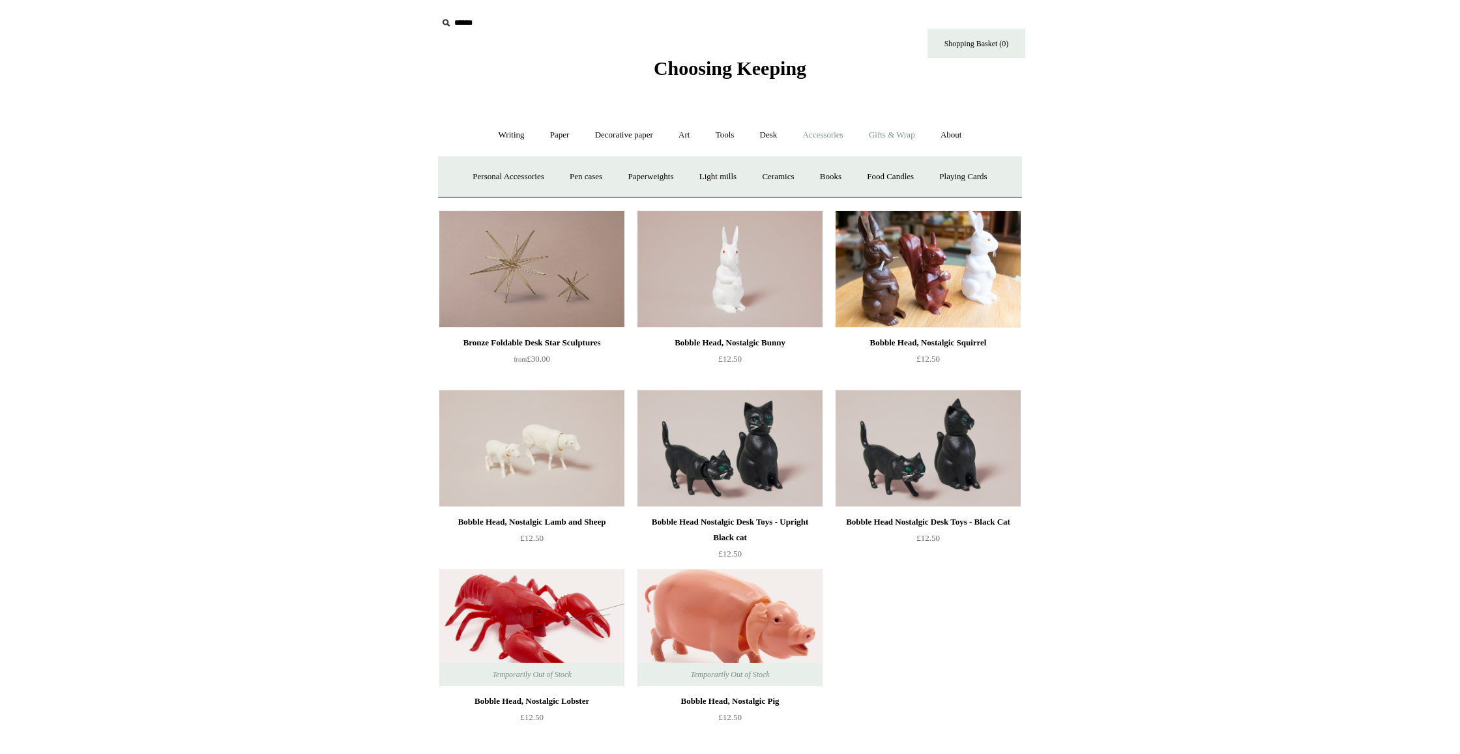
click at [904, 137] on link "Gifts & Wrap +" at bounding box center [892, 135] width 70 height 35
click at [823, 135] on link "Accessories +" at bounding box center [823, 135] width 64 height 35
click at [963, 176] on link "Playing Cards" at bounding box center [963, 177] width 71 height 35
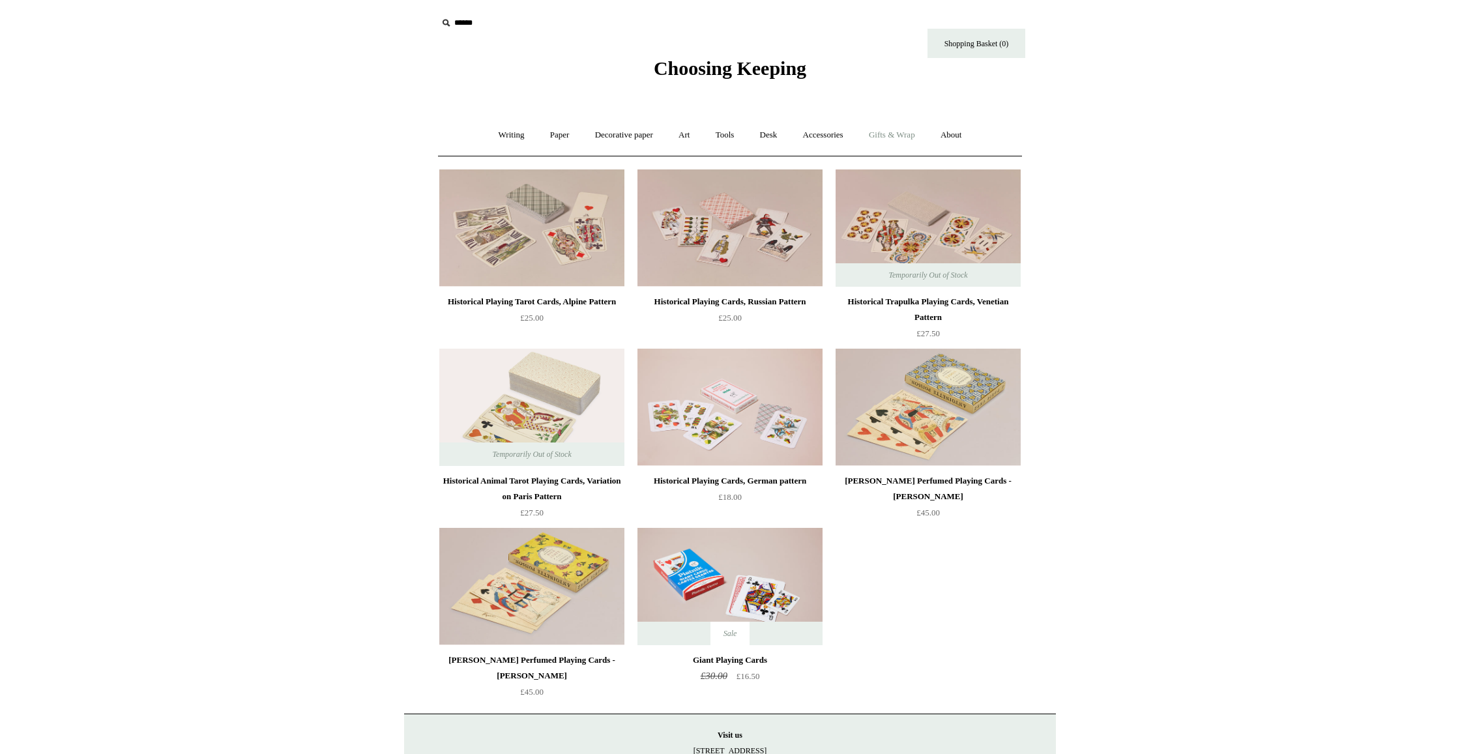
click at [917, 133] on link "Gifts & Wrap +" at bounding box center [892, 135] width 70 height 35
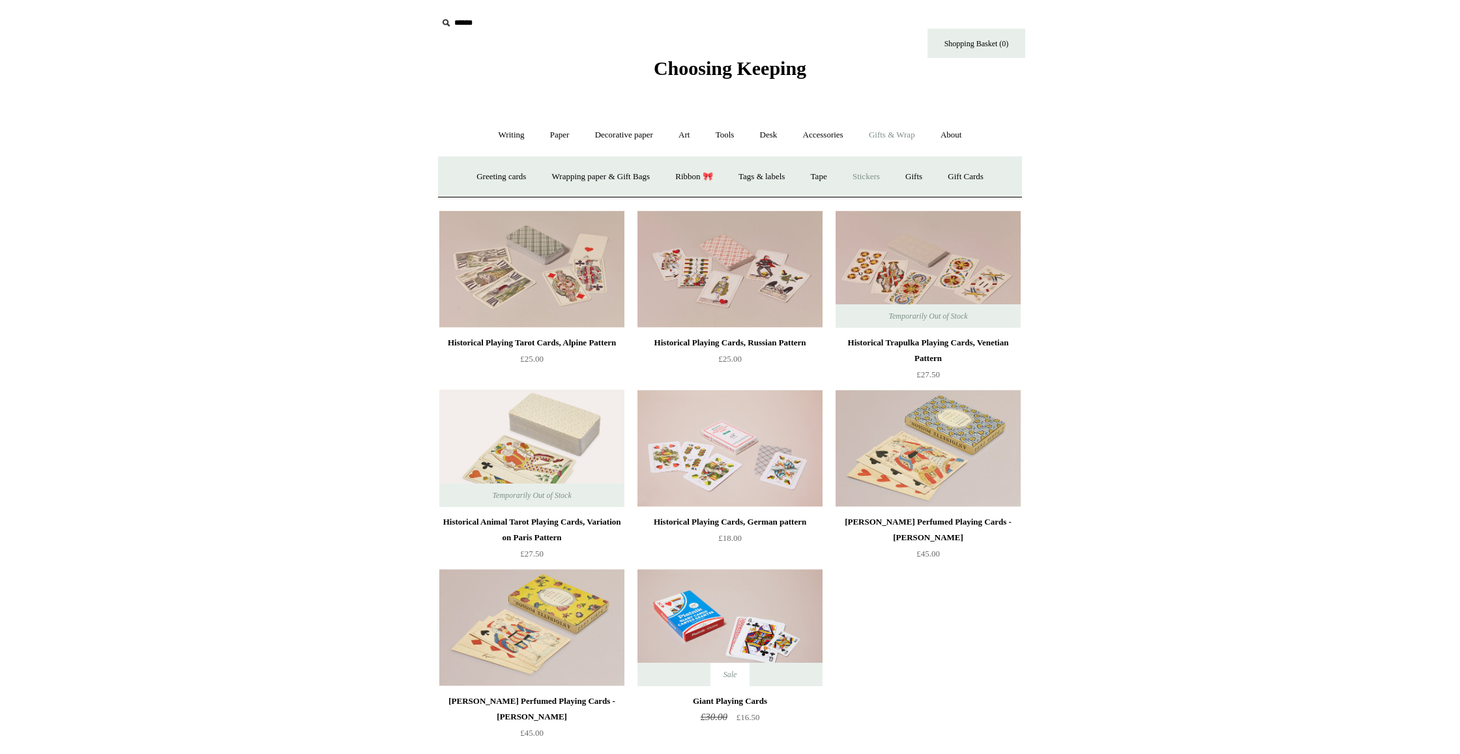
click at [880, 178] on link "Stickers" at bounding box center [866, 177] width 51 height 35
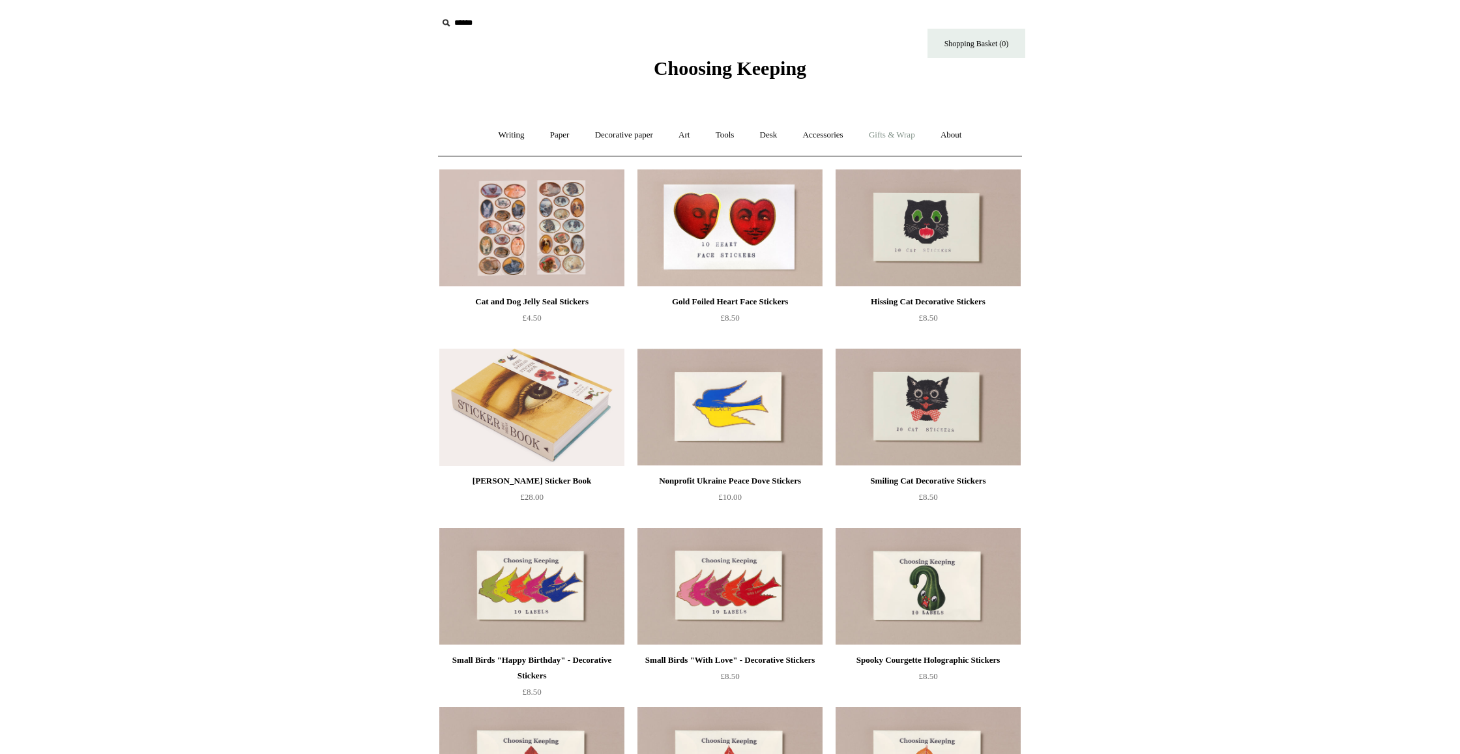
click at [913, 138] on link "Gifts & Wrap +" at bounding box center [892, 135] width 70 height 35
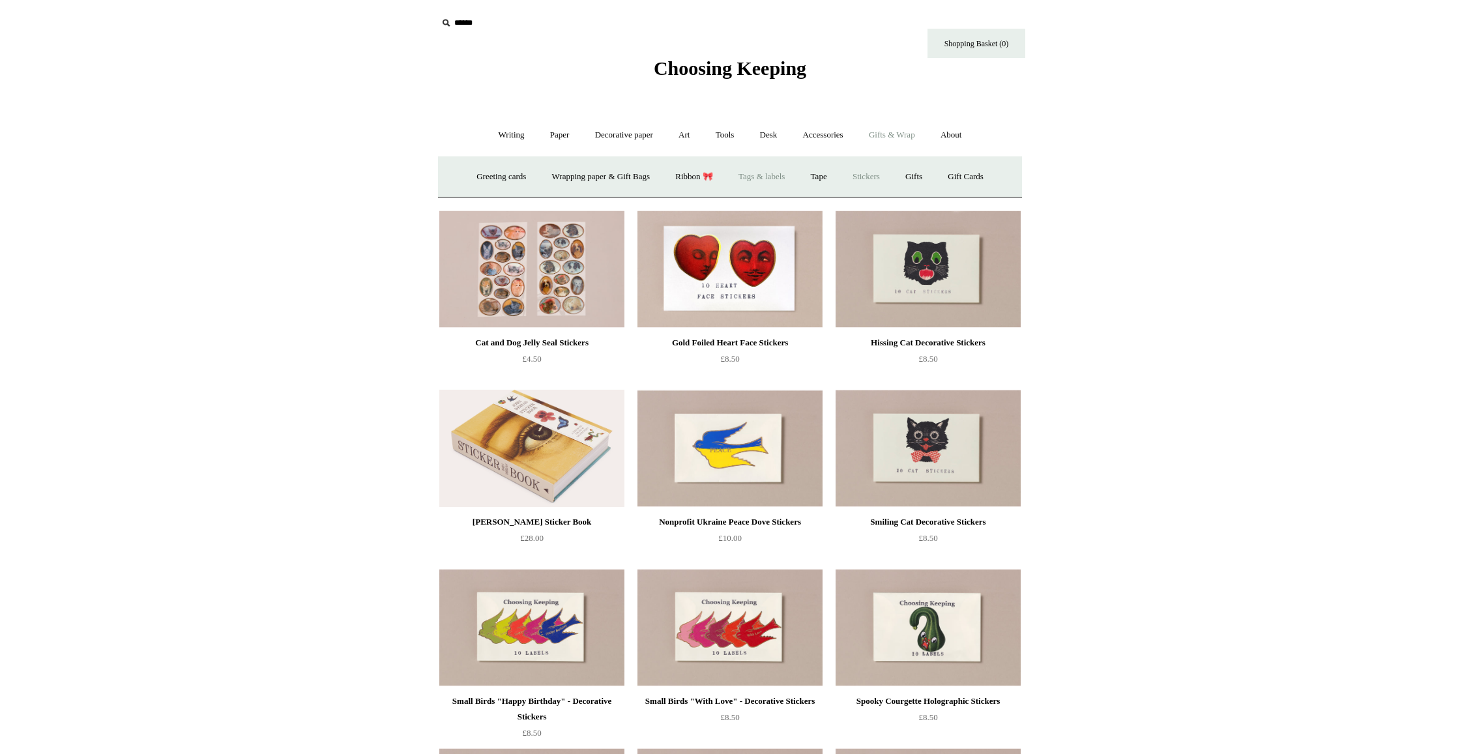
click at [752, 173] on link "Tags & labels" at bounding box center [762, 177] width 70 height 35
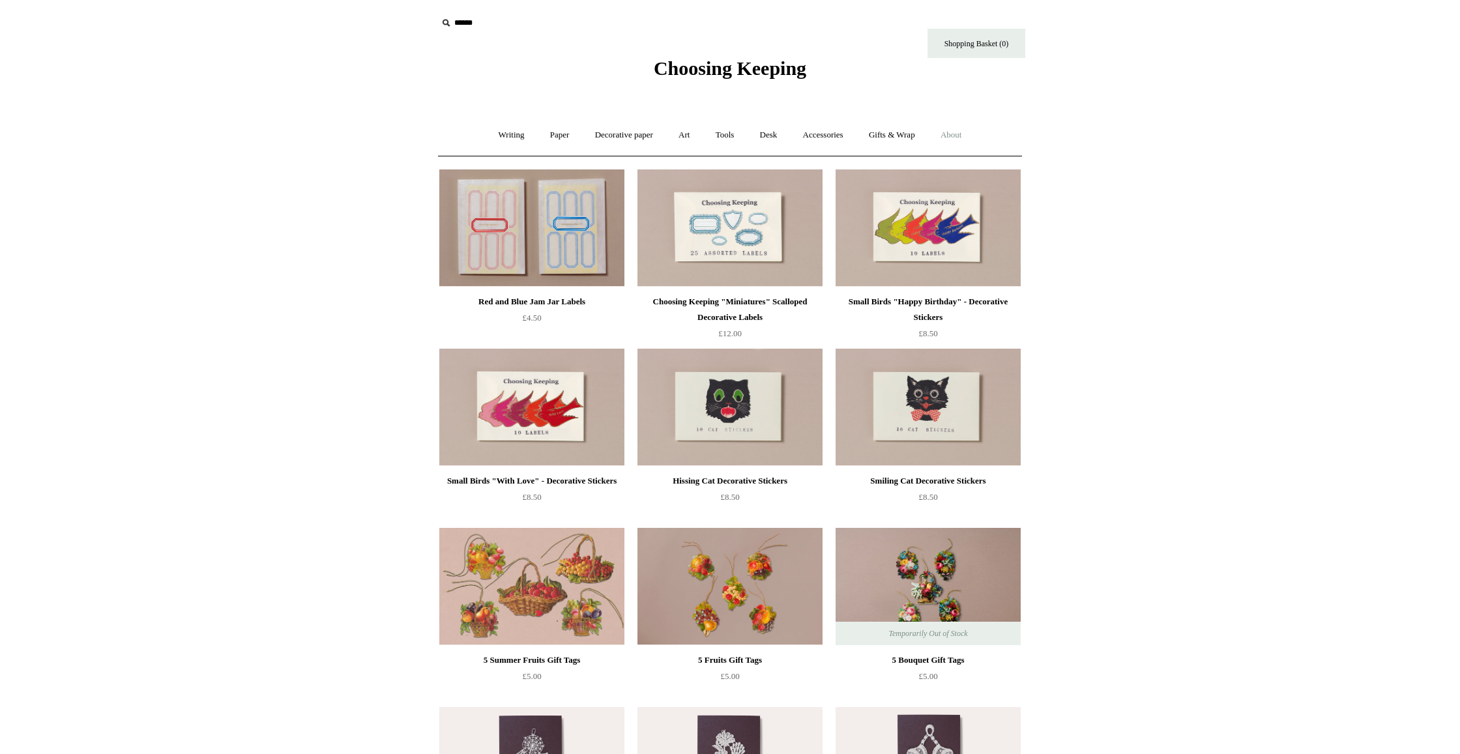
click at [973, 134] on link "About +" at bounding box center [951, 135] width 45 height 35
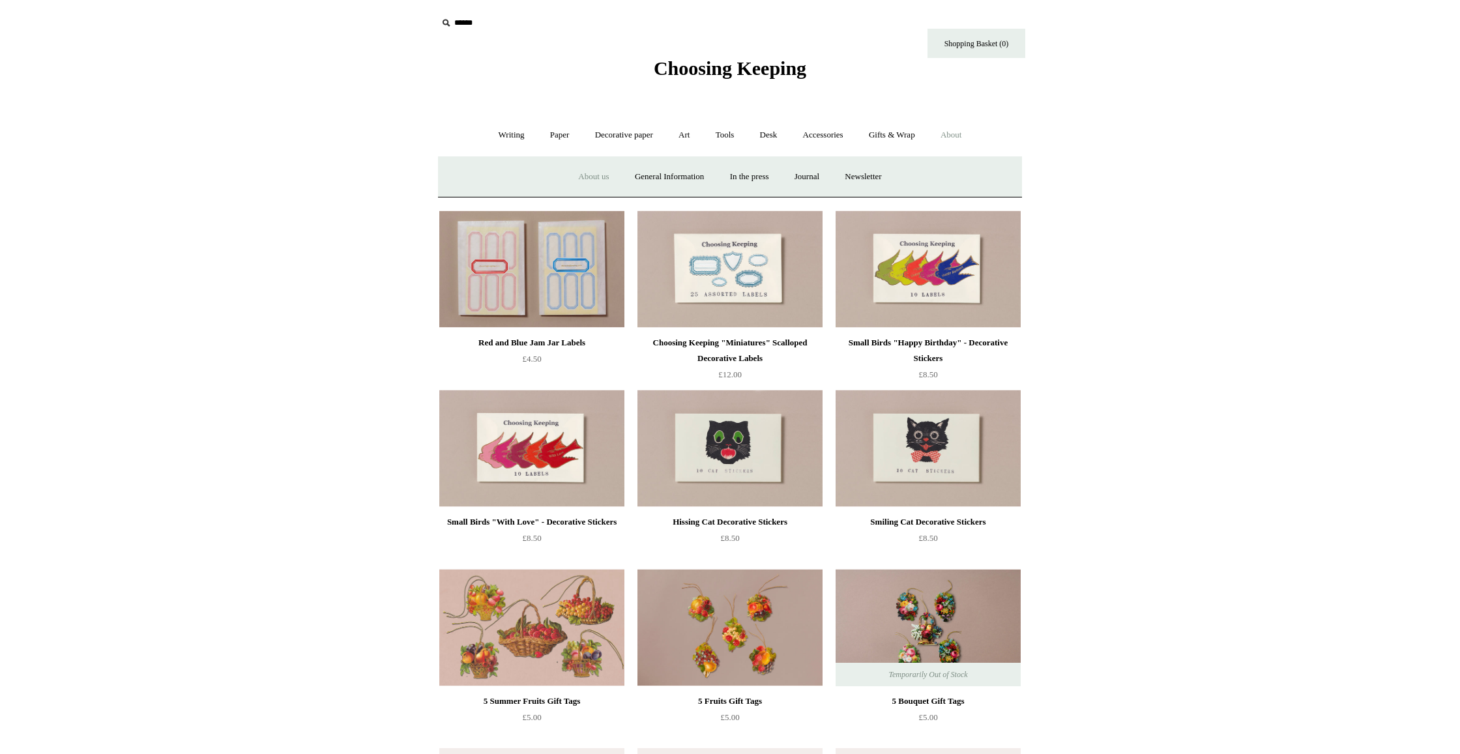
click at [586, 175] on link "About us" at bounding box center [593, 177] width 54 height 35
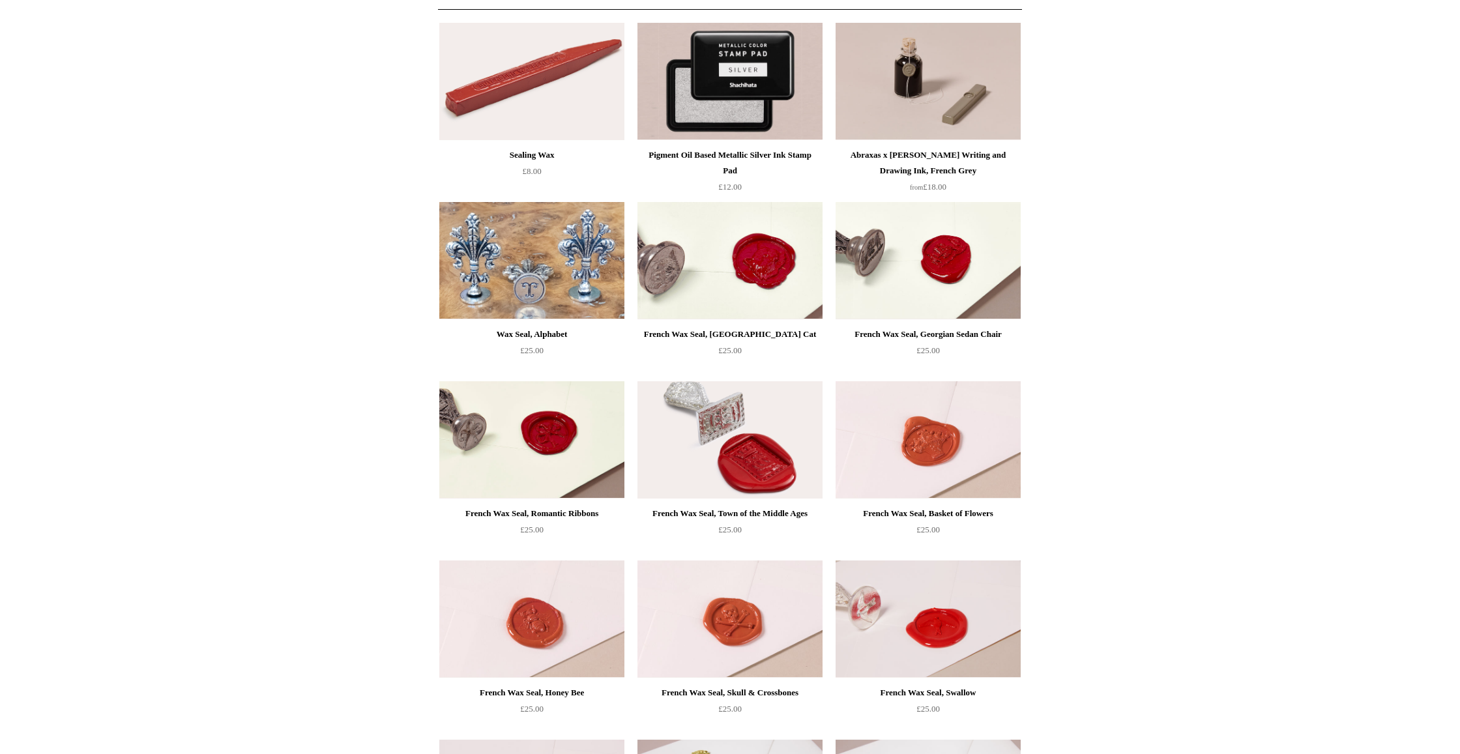
scroll to position [70, 0]
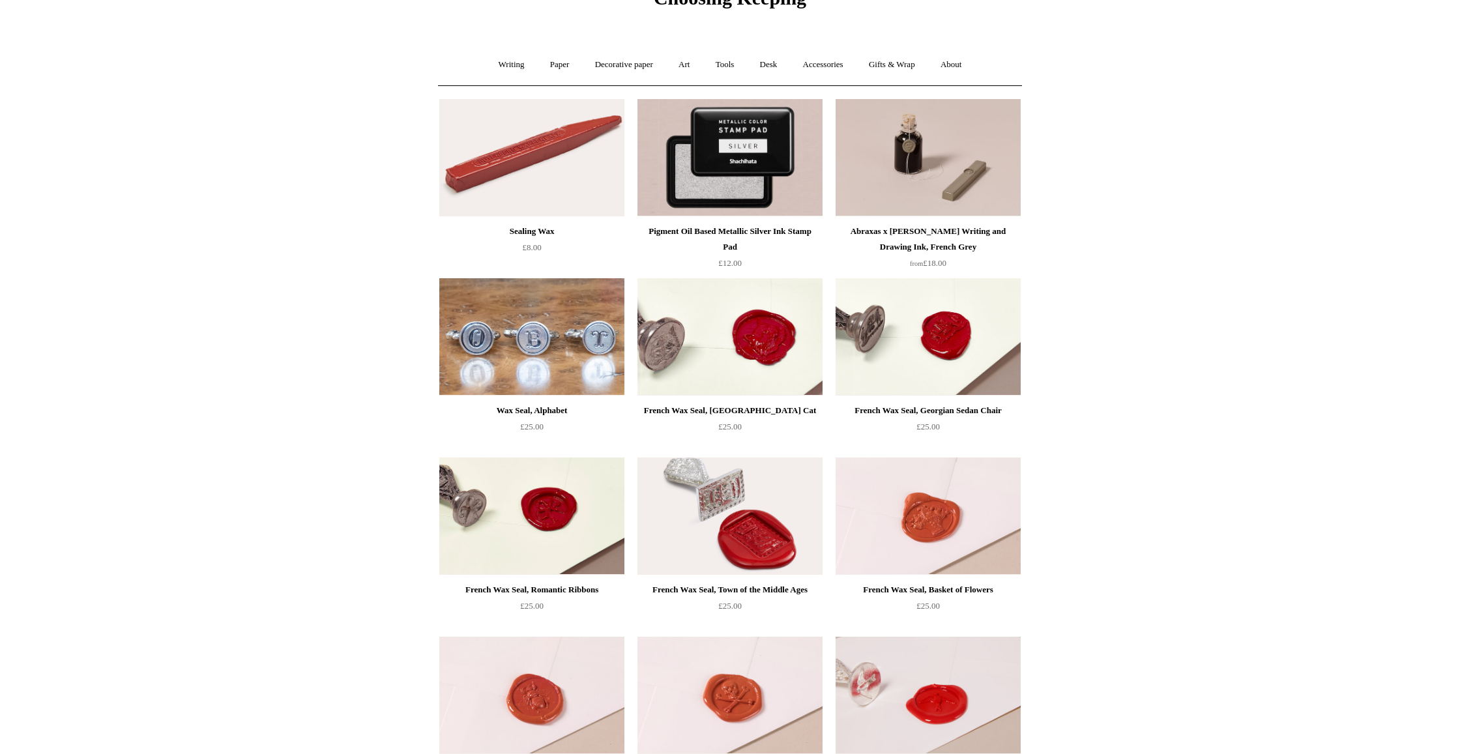
click at [538, 320] on img at bounding box center [531, 336] width 185 height 117
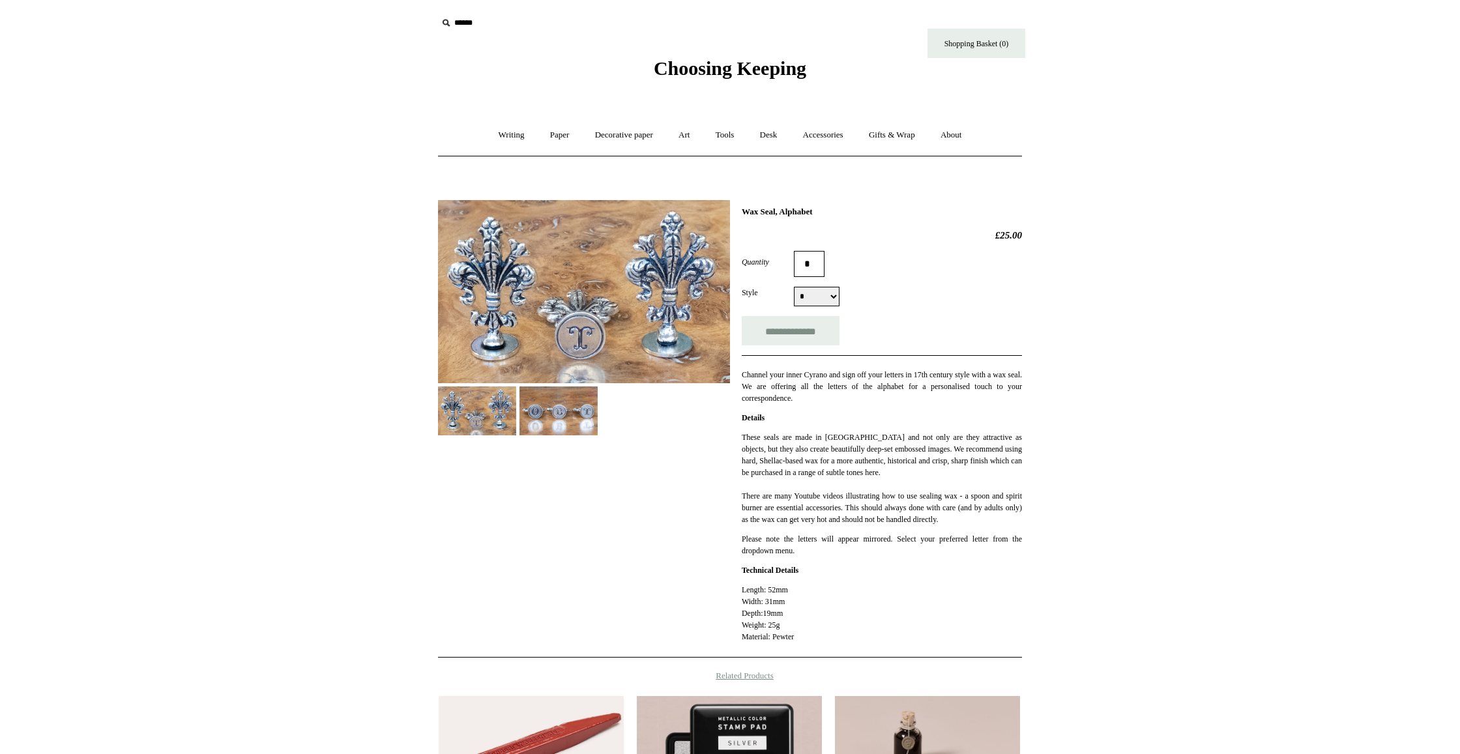
select select "*"
